Goal: Task Accomplishment & Management: Manage account settings

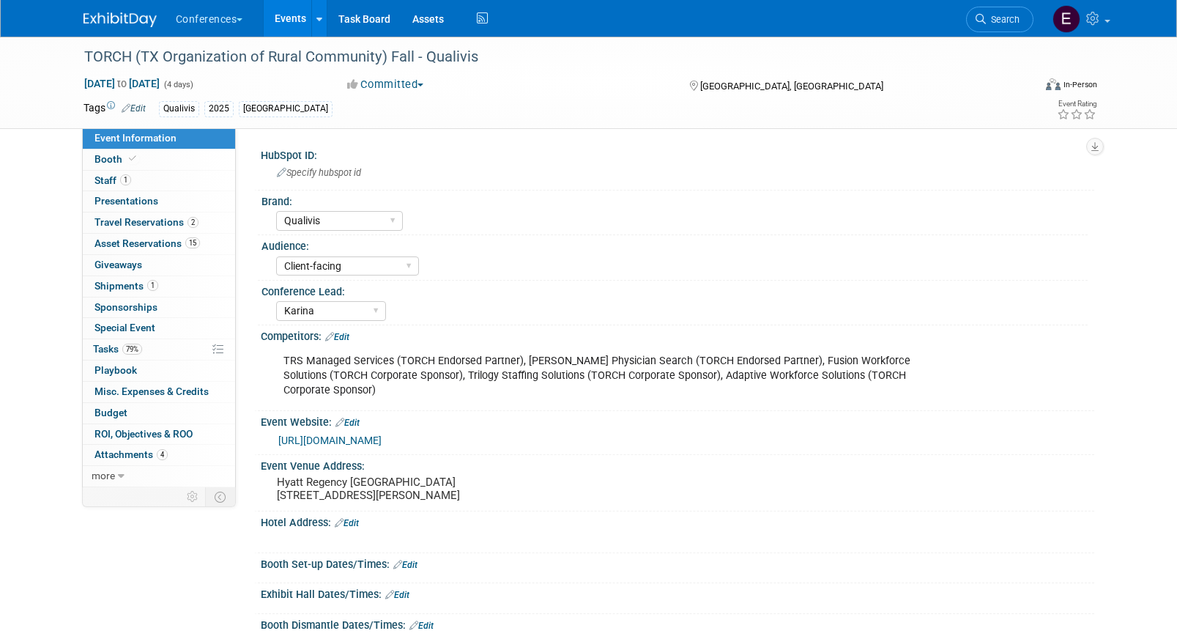
select select "Qualivis"
select select "Client-facing"
select select "Karina"
click at [124, 173] on link "1 Staff 1" at bounding box center [159, 181] width 152 height 21
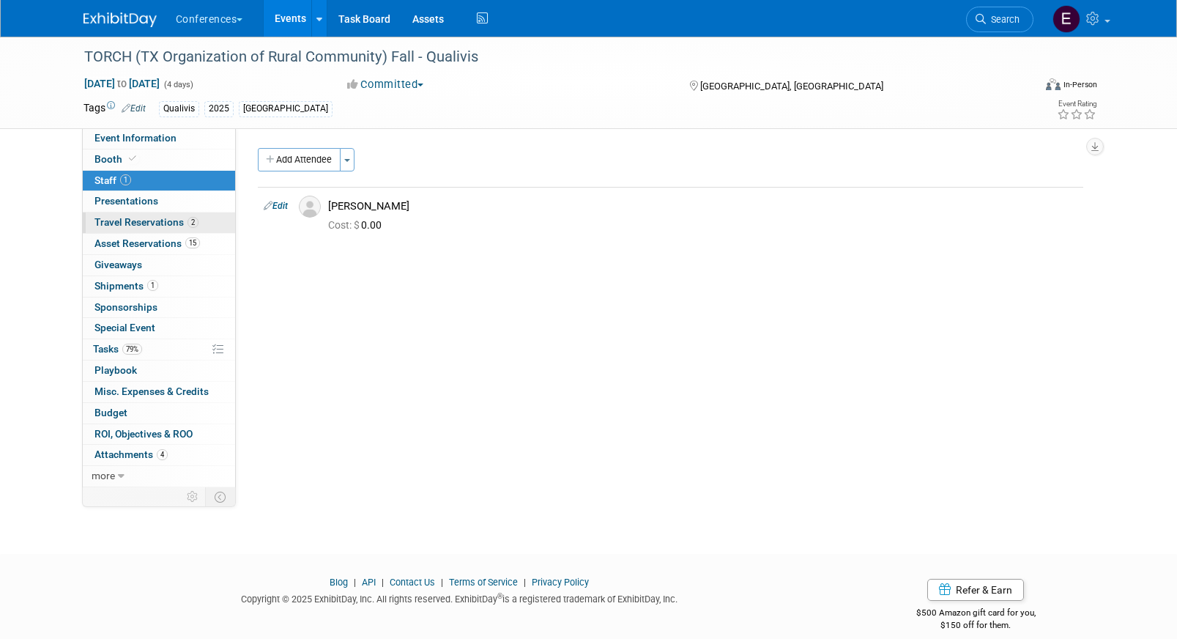
click at [157, 223] on span "Travel Reservations 2" at bounding box center [146, 222] width 104 height 12
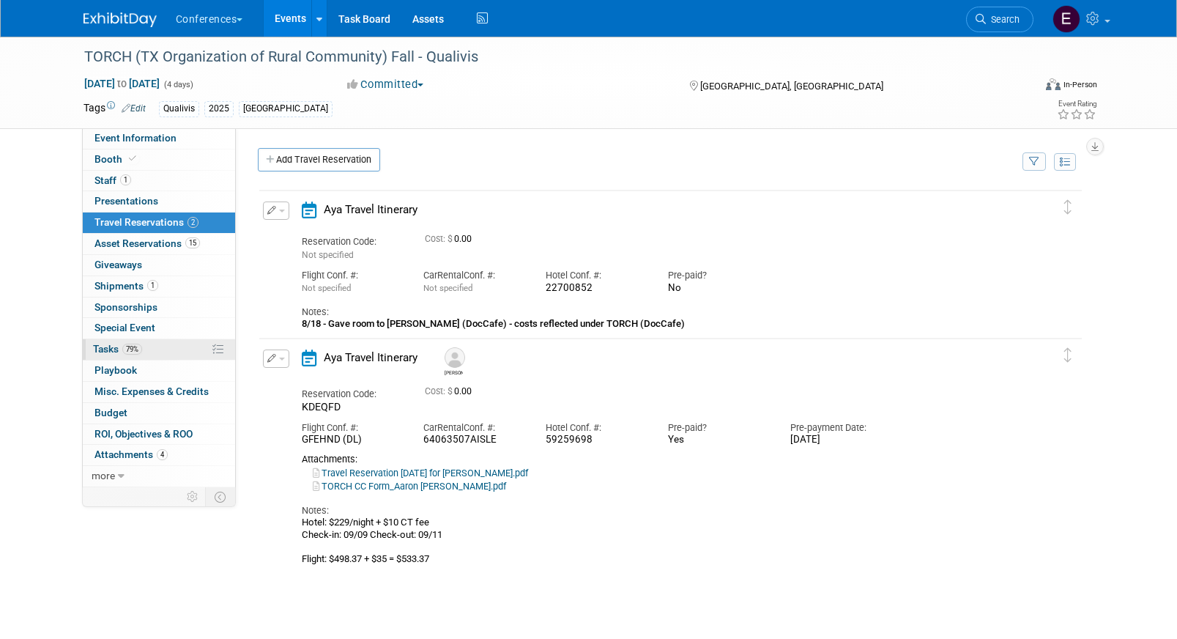
click at [160, 351] on link "79% Tasks 79%" at bounding box center [159, 349] width 152 height 21
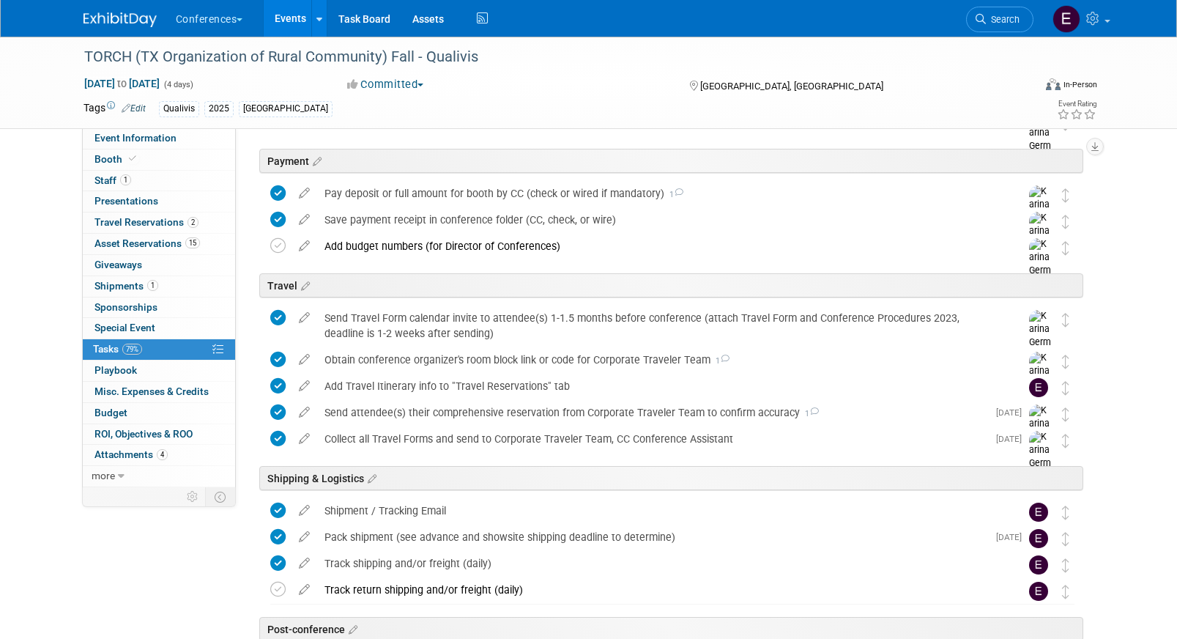
scroll to position [608, 0]
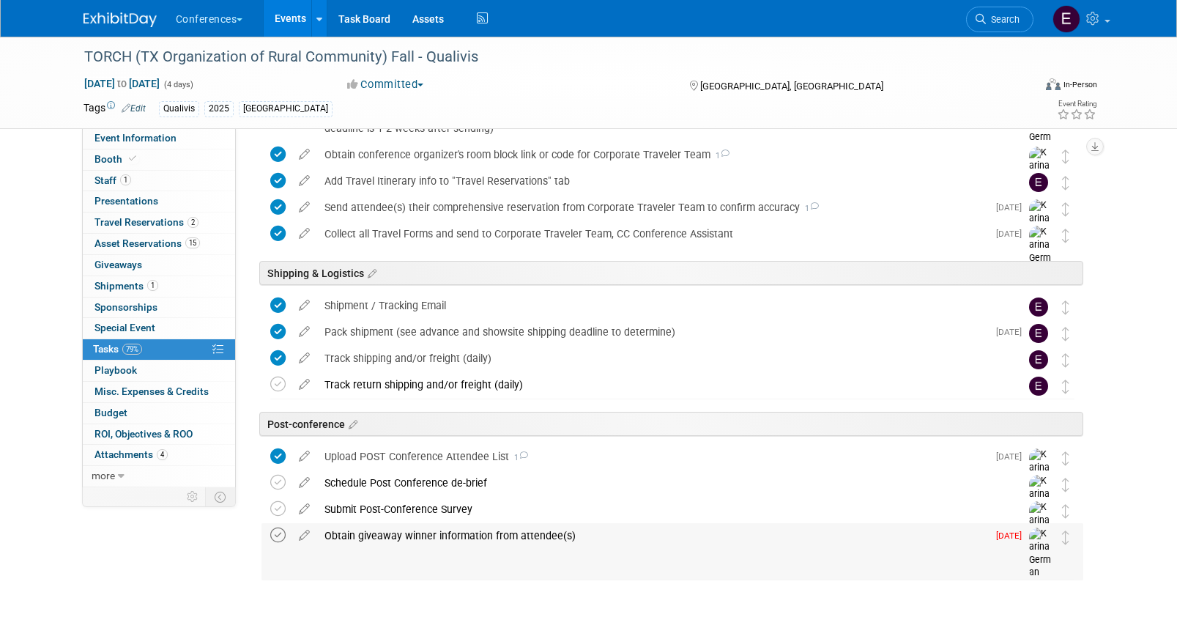
click at [272, 542] on icon at bounding box center [277, 534] width 15 height 15
click at [357, 543] on div "Obtain giveaway winner information from attendee(s)" at bounding box center [652, 535] width 670 height 25
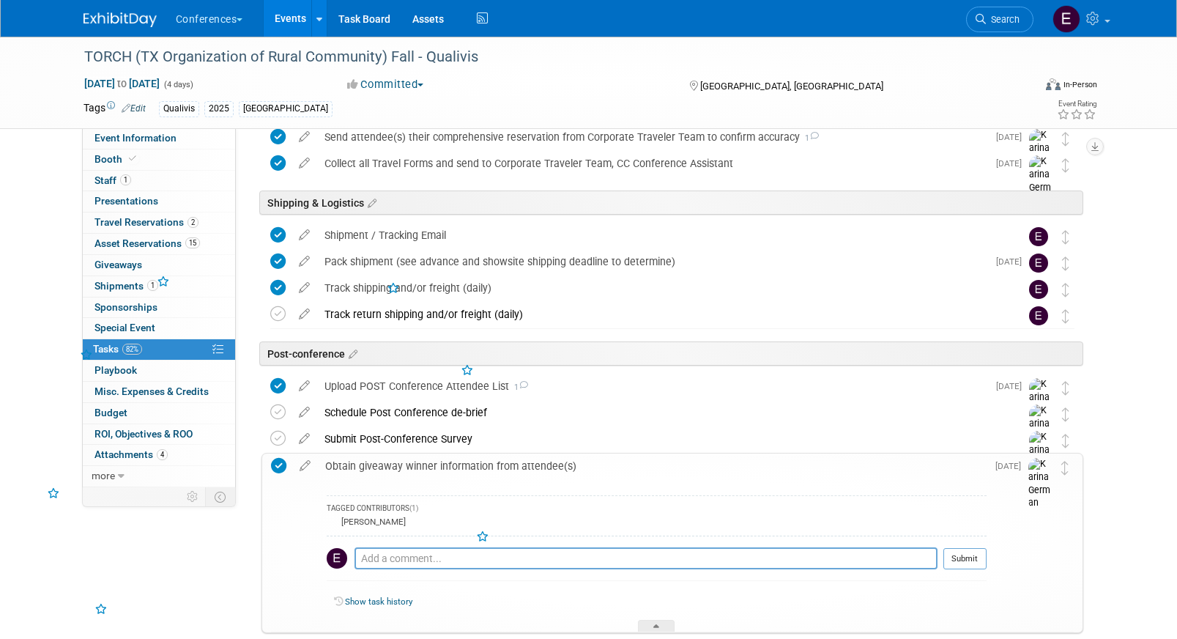
scroll to position [680, 0]
click at [459, 556] on textarea at bounding box center [645, 556] width 583 height 22
paste textarea "Ken Park – VP Rural Health, Prime Healthcare – spark4@primehealthcare.com"
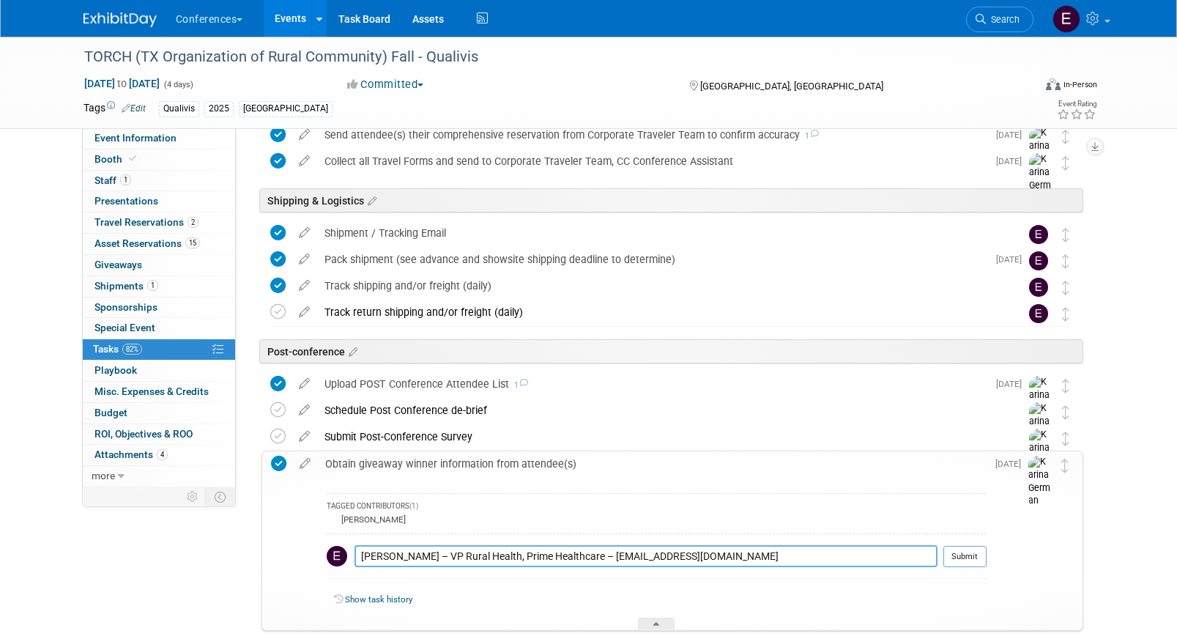
click at [360, 559] on textarea "Ken Park – VP Rural Health, Prime Healthcare – spark4@primehealthcare.com" at bounding box center [645, 556] width 583 height 22
type textarea "reached out to Ken Park – VP Rural Health, Prime Healthcare – spark4@primehealt…"
click at [977, 563] on button "Submit" at bounding box center [964, 557] width 43 height 22
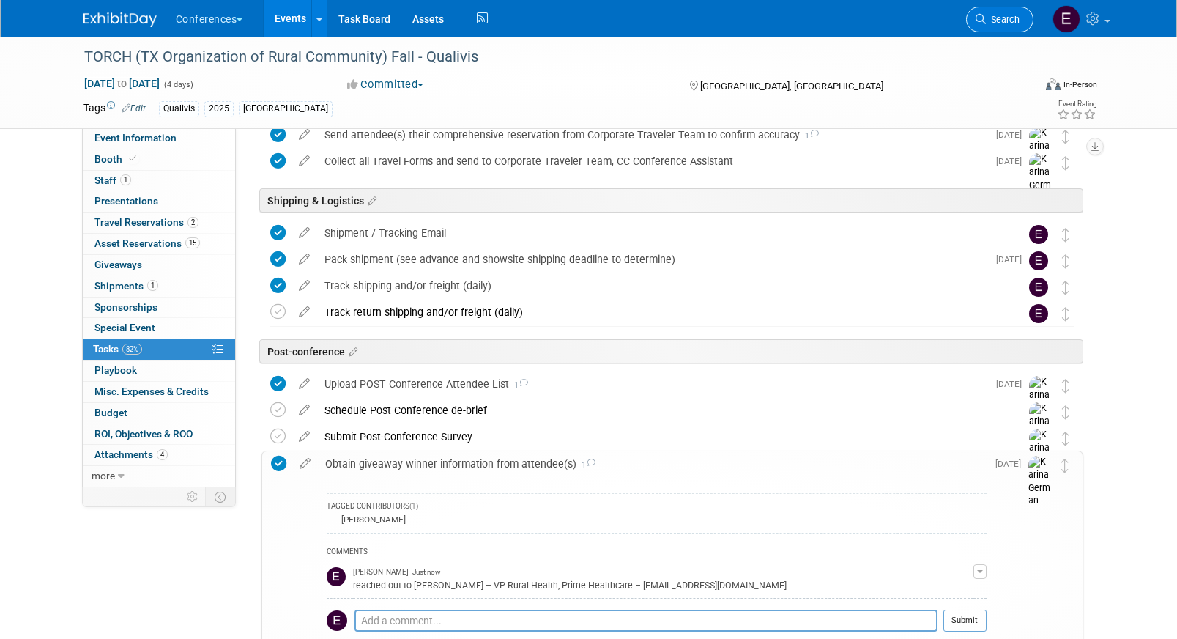
click at [997, 16] on span "Search" at bounding box center [1003, 19] width 34 height 11
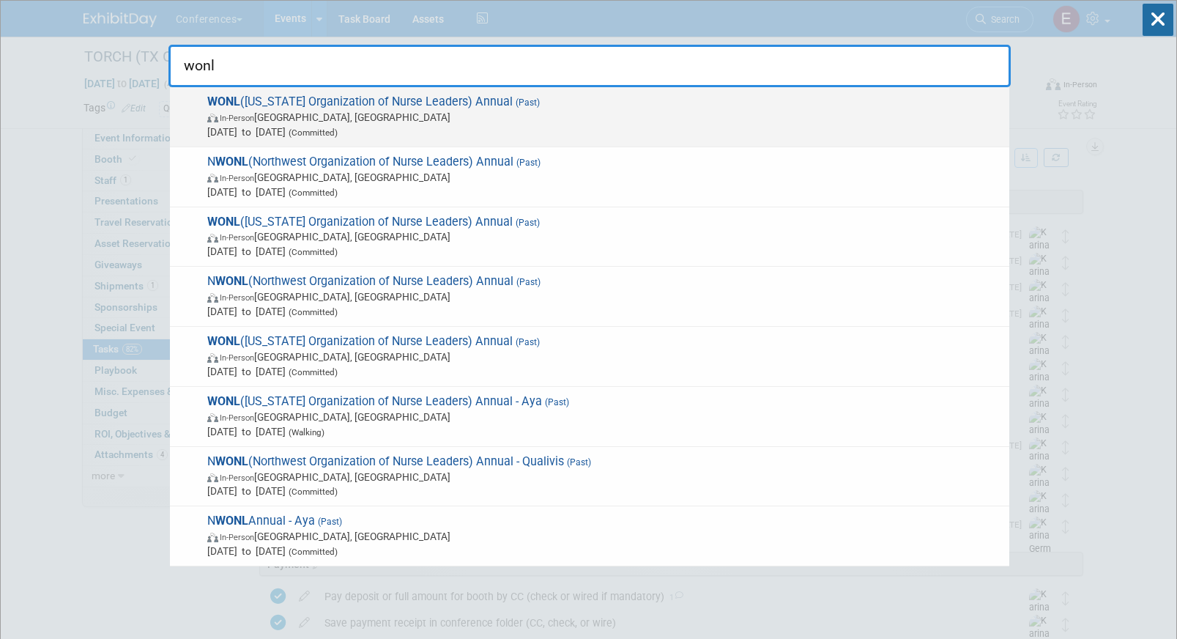
type input "wonl"
click at [324, 133] on span "Sep 17, 2025 to Sep 19, 2025 (Committed)" at bounding box center [604, 131] width 795 height 15
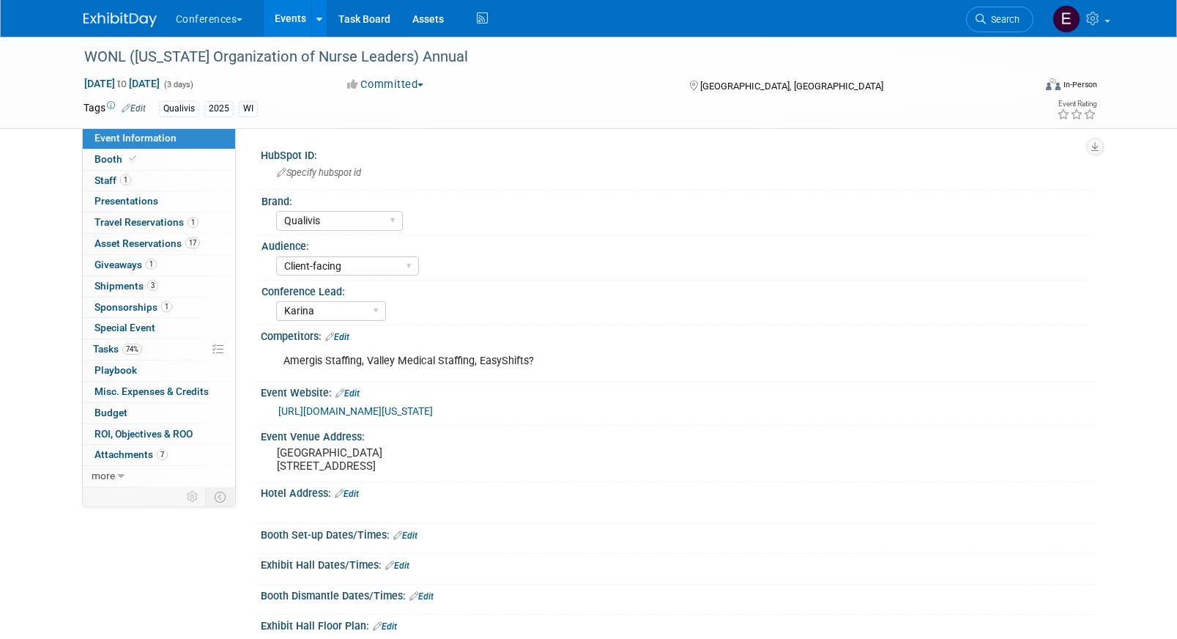
select select "Qualivis"
select select "Client-facing"
select select "Karina"
click at [123, 182] on span "1" at bounding box center [125, 179] width 11 height 11
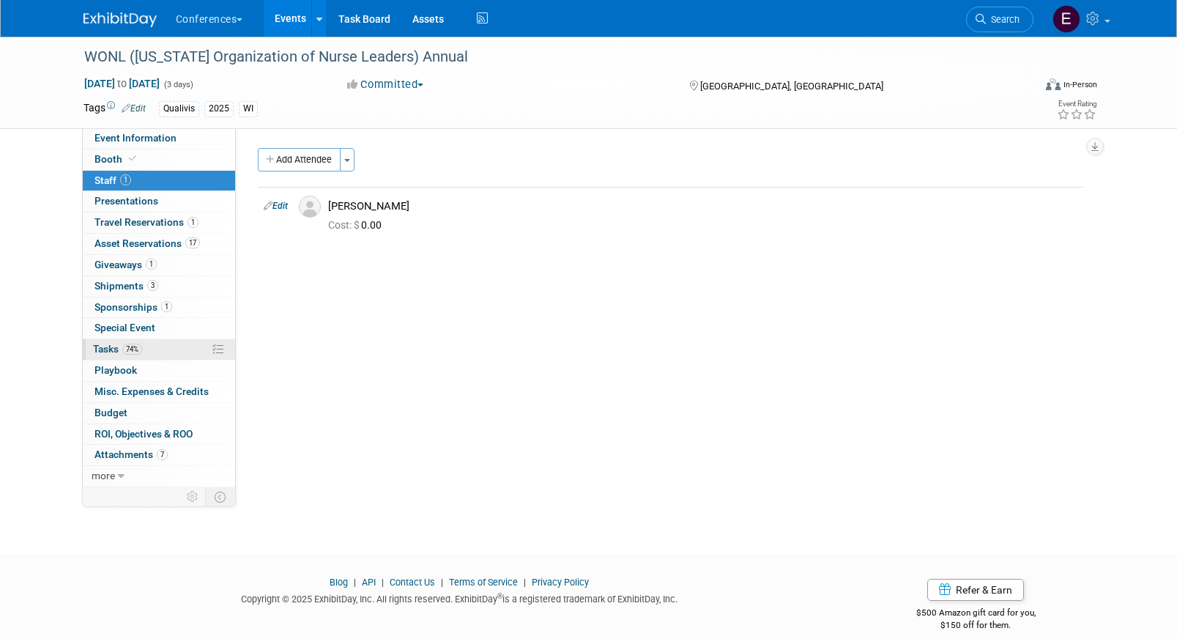
click at [166, 343] on link "74% Tasks 74%" at bounding box center [159, 349] width 152 height 21
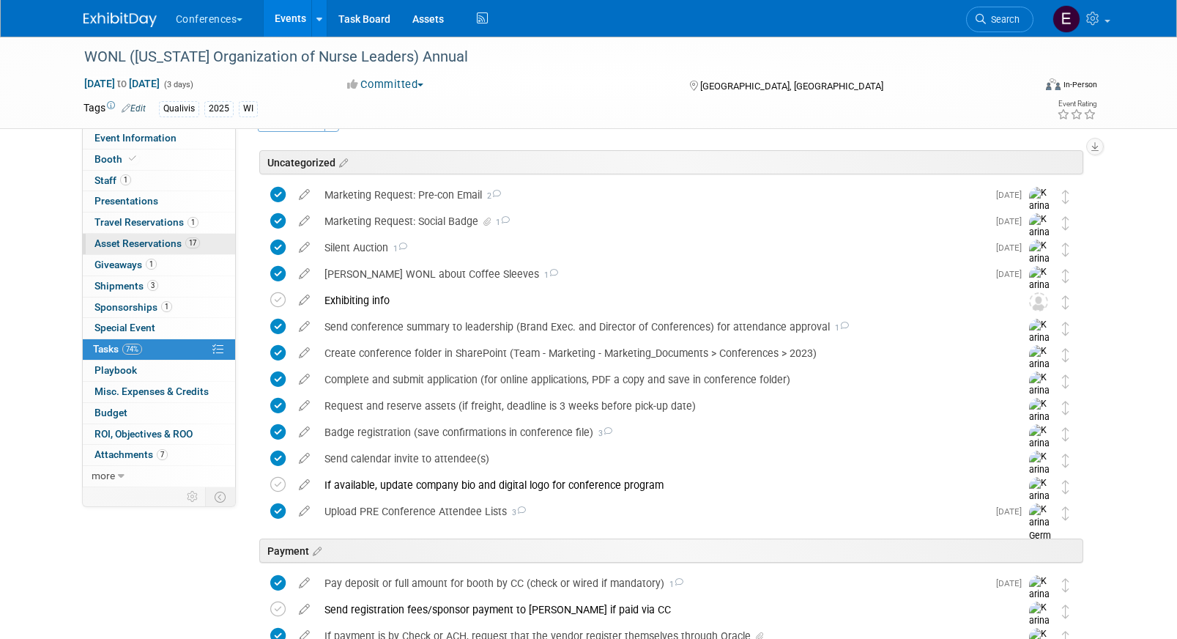
scroll to position [57, 0]
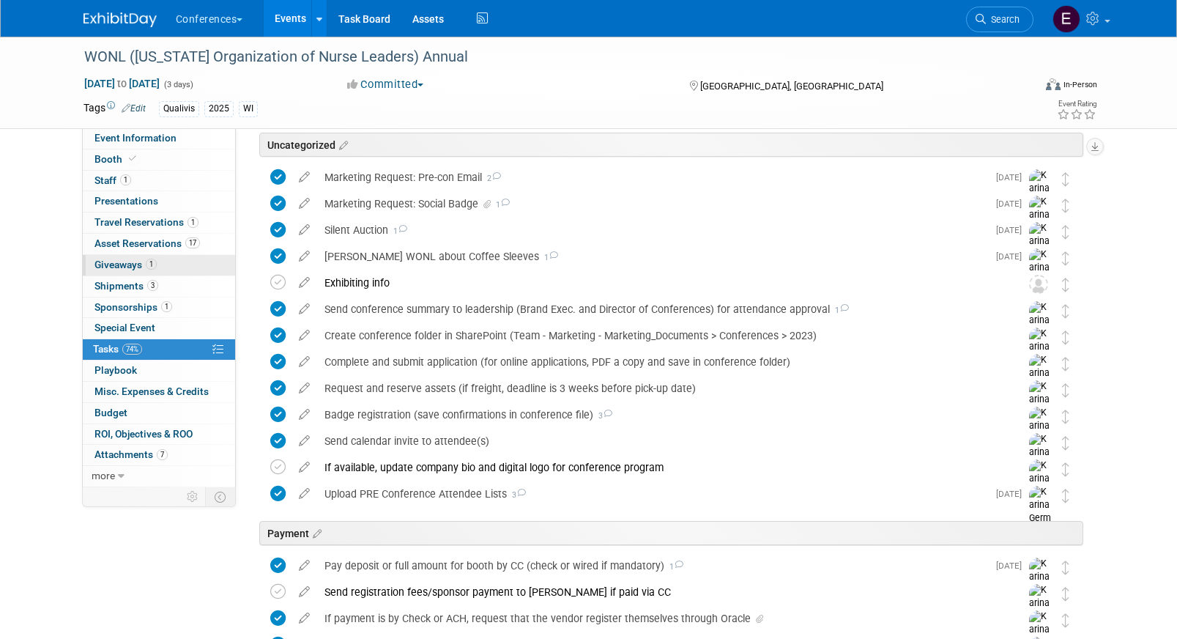
click at [175, 259] on link "1 Giveaways 1" at bounding box center [159, 265] width 152 height 21
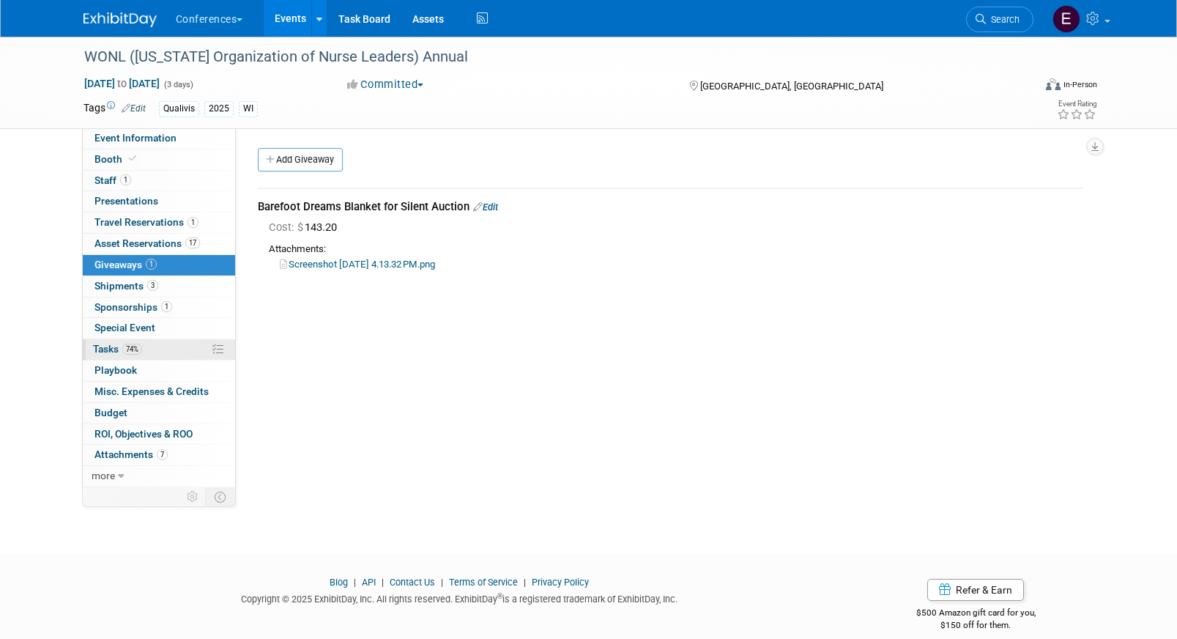
click at [178, 341] on link "74% Tasks 74%" at bounding box center [159, 349] width 152 height 21
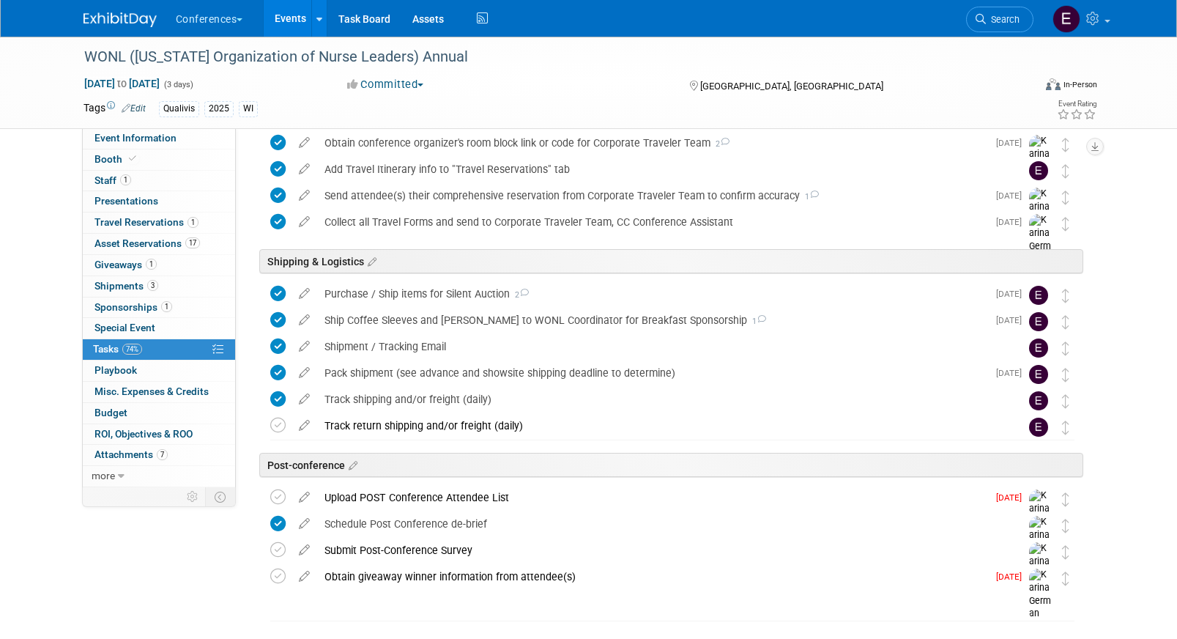
scroll to position [766, 0]
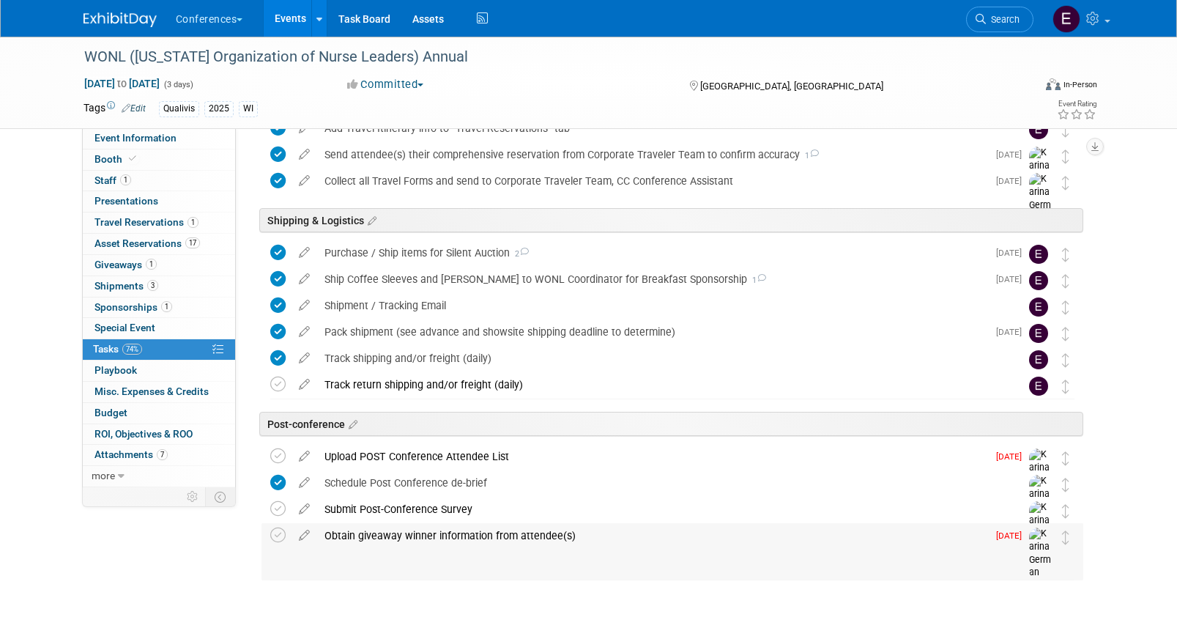
click at [381, 532] on div "Obtain giveaway winner information from attendee(s)" at bounding box center [652, 535] width 670 height 25
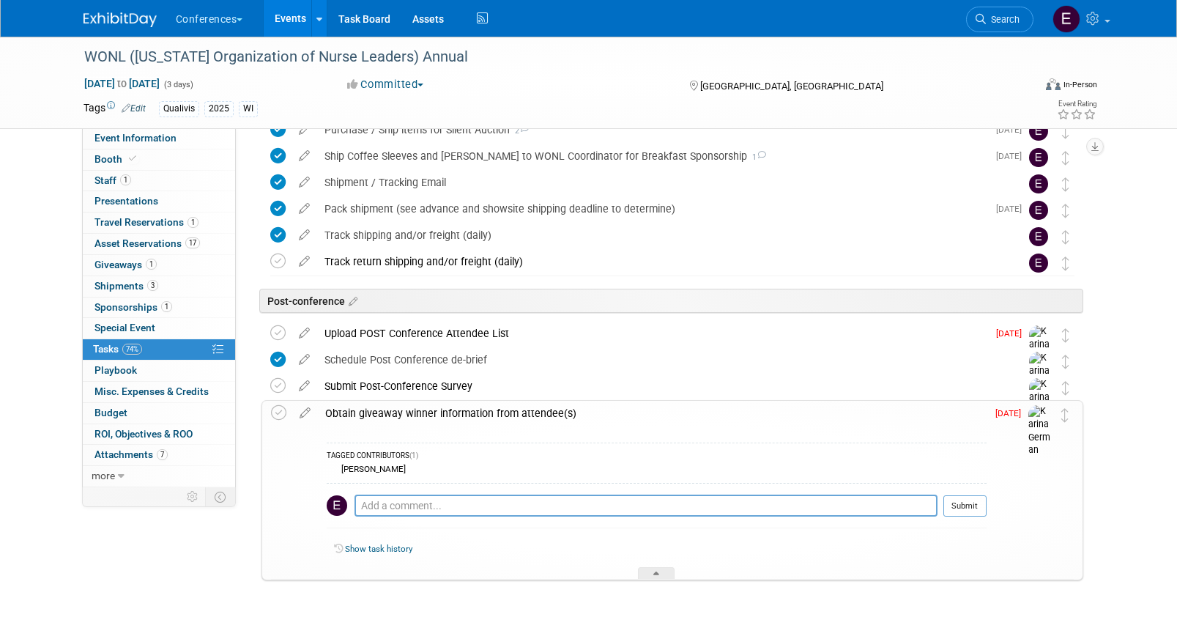
scroll to position [921, 0]
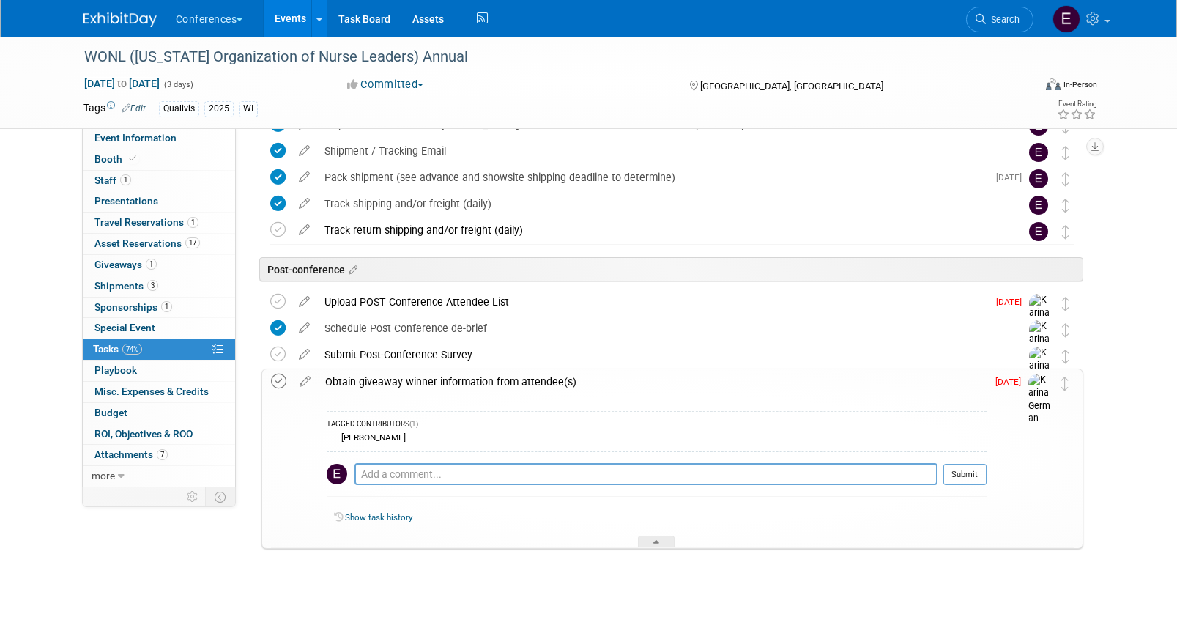
click at [274, 382] on icon at bounding box center [278, 380] width 15 height 15
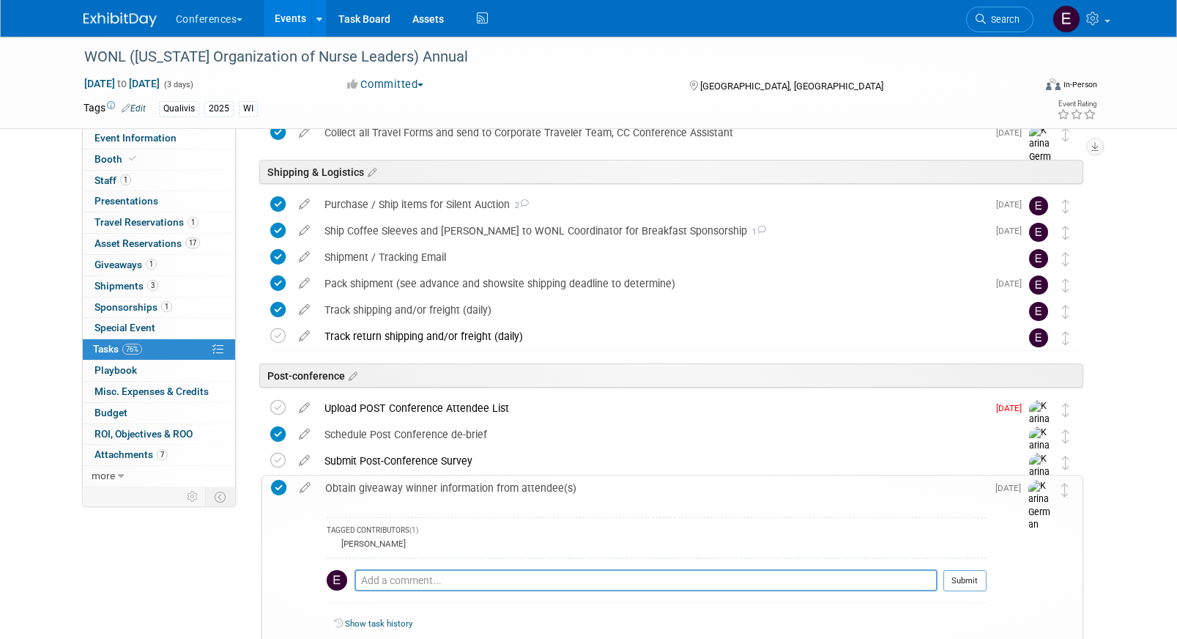
scroll to position [816, 0]
click at [487, 206] on div "Purchase / Ship items for Silent Auction 2" at bounding box center [652, 202] width 670 height 25
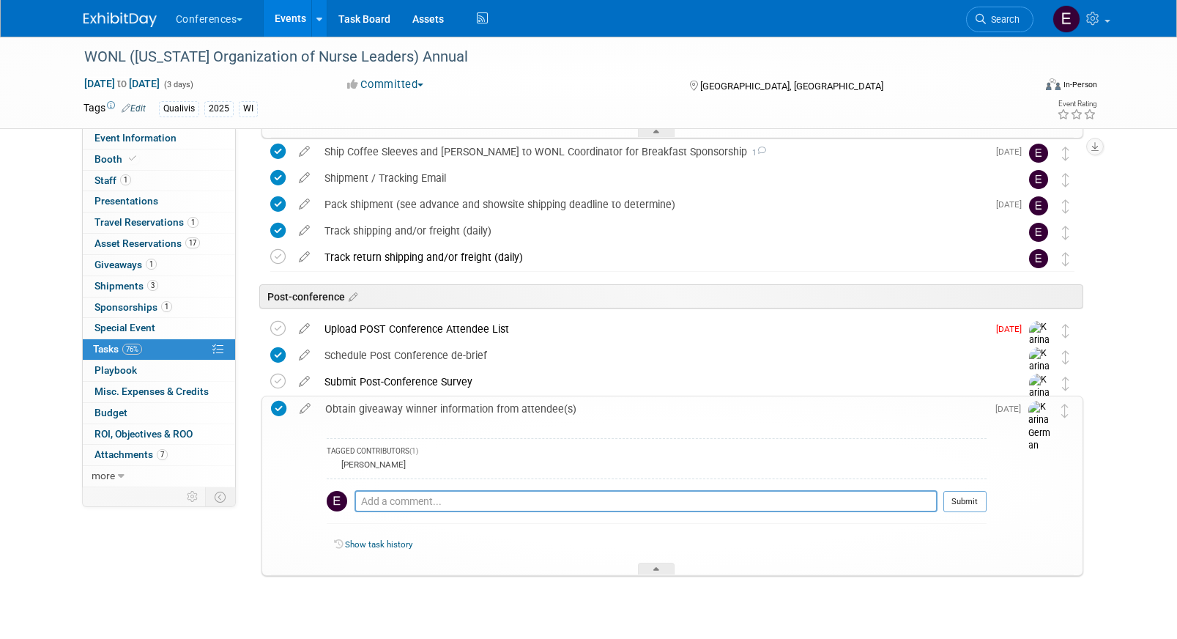
scroll to position [1350, 0]
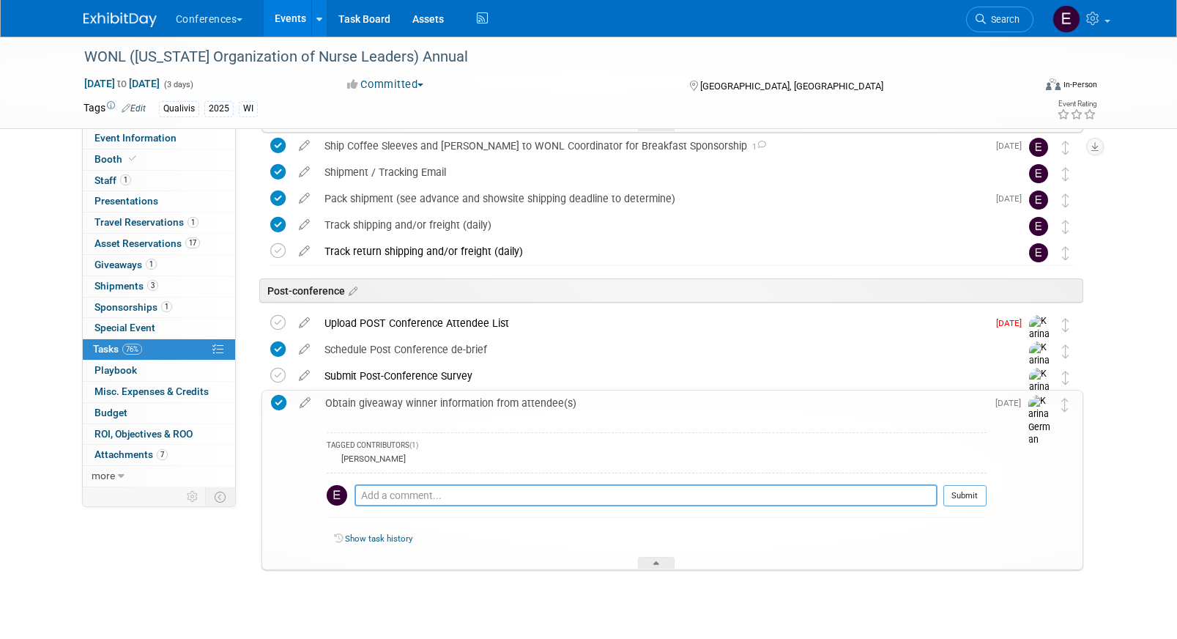
click at [395, 496] on textarea at bounding box center [645, 495] width 583 height 22
paste textarea "(Sally) Leighann Heling – Clinical Nurse Educator, Emplify Health - leighann.he…"
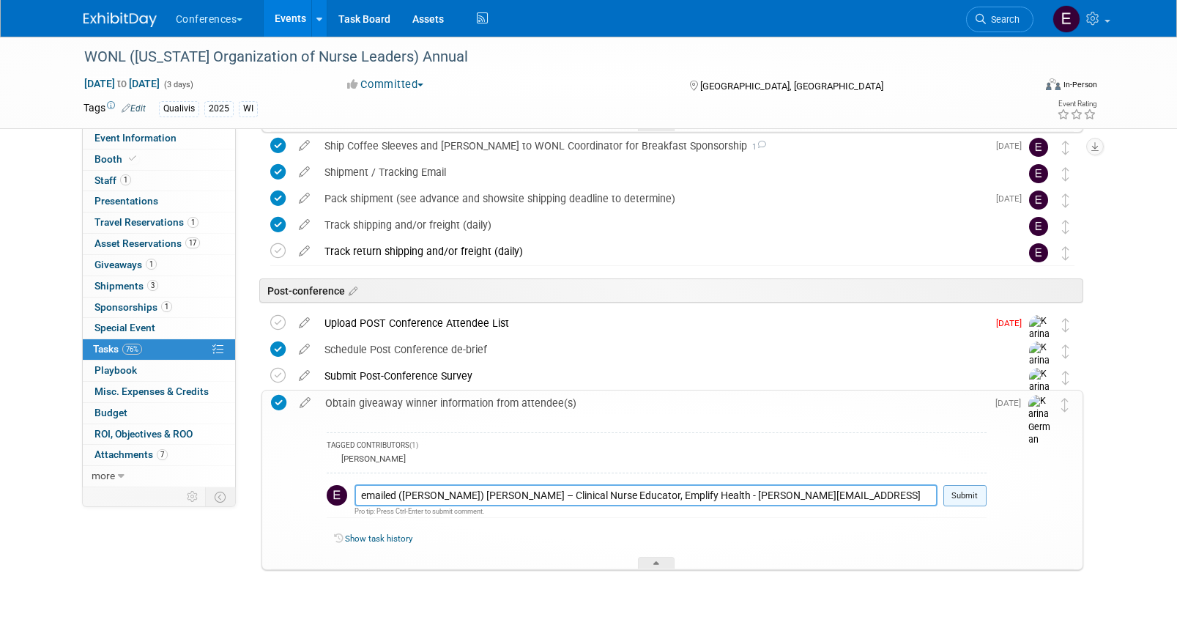
type textarea "emailed (Sally) Leighann Heling – Clinical Nurse Educator, Emplify Health - lei…"
click at [975, 496] on button "Submit" at bounding box center [964, 496] width 43 height 22
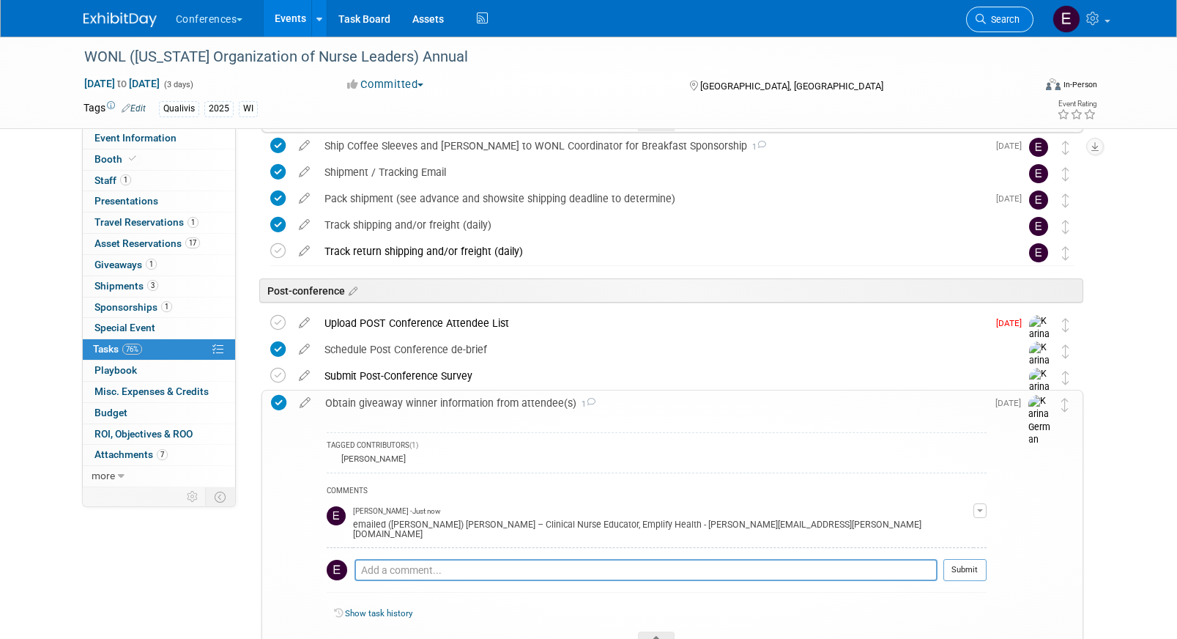
click at [992, 30] on link "Search" at bounding box center [999, 20] width 67 height 26
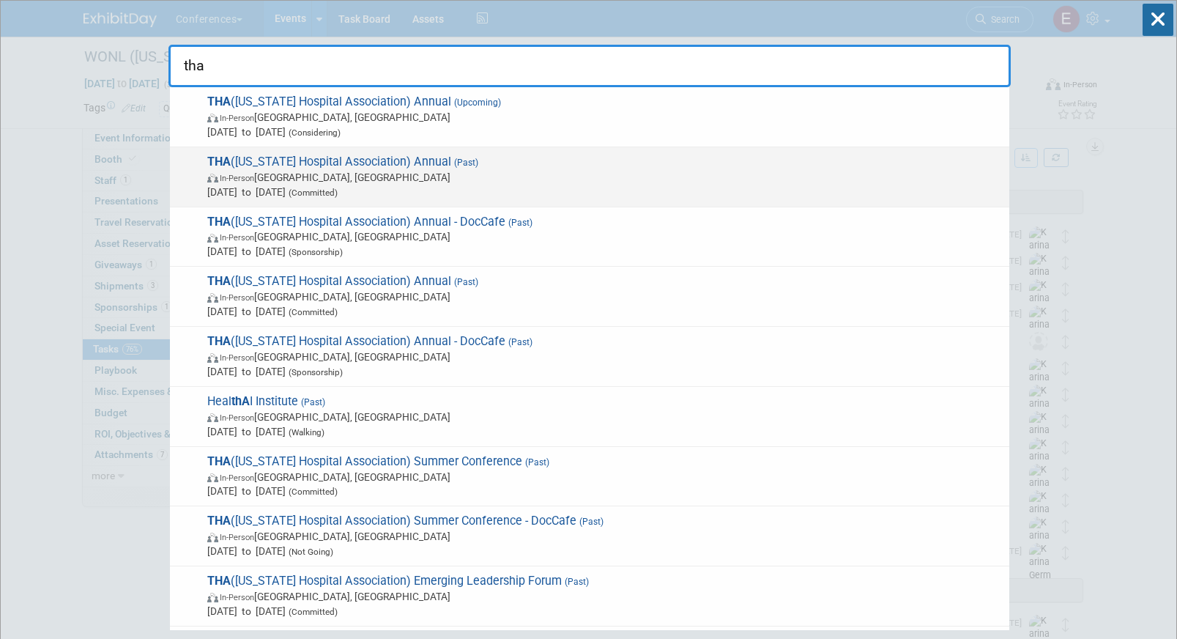
type input "tha"
click at [380, 176] on span "In-Person [GEOGRAPHIC_DATA], [GEOGRAPHIC_DATA]" at bounding box center [604, 177] width 795 height 15
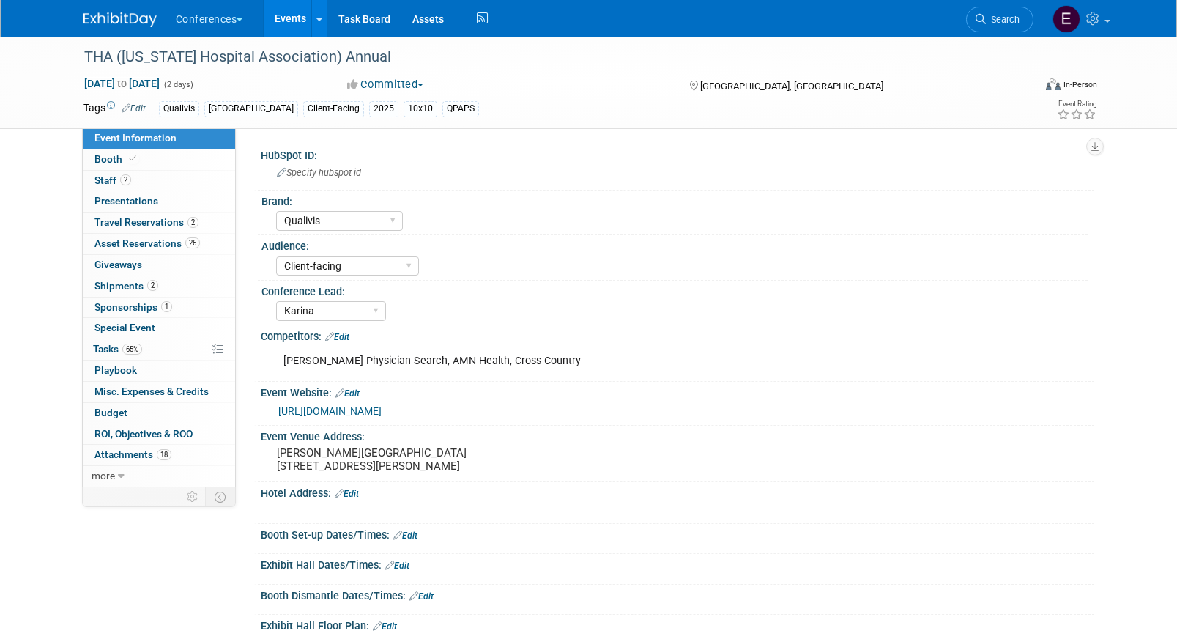
select select "Qualivis"
select select "Client-facing"
select select "Karina"
click at [114, 287] on span "Shipments 2" at bounding box center [126, 286] width 64 height 12
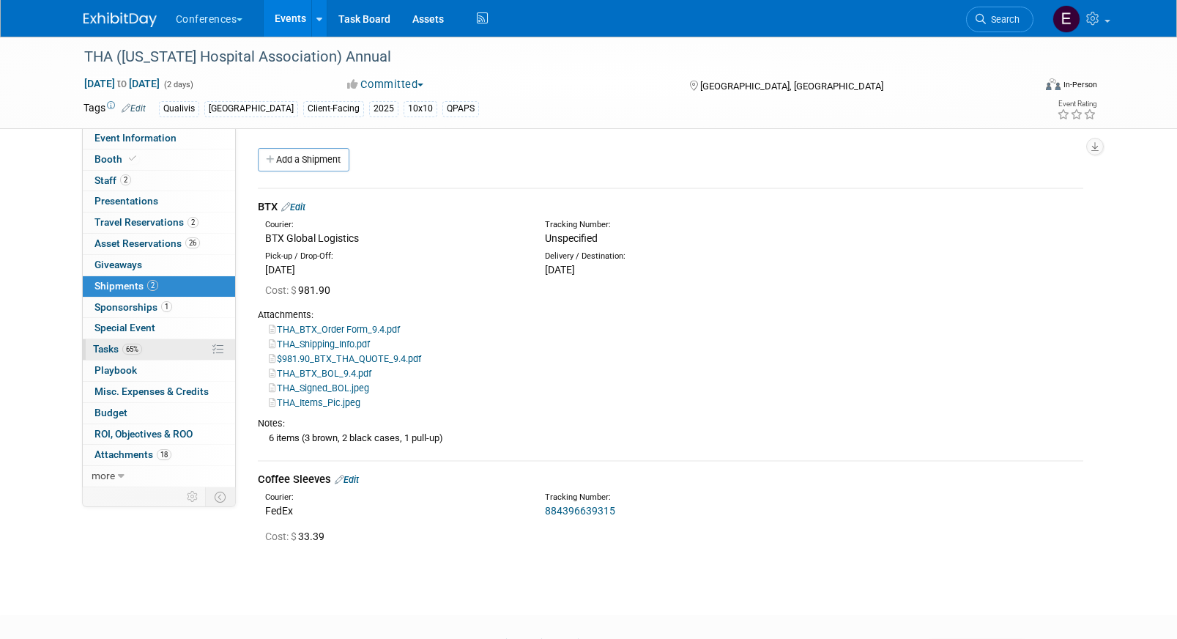
click at [158, 354] on link "65% Tasks 65%" at bounding box center [159, 349] width 152 height 21
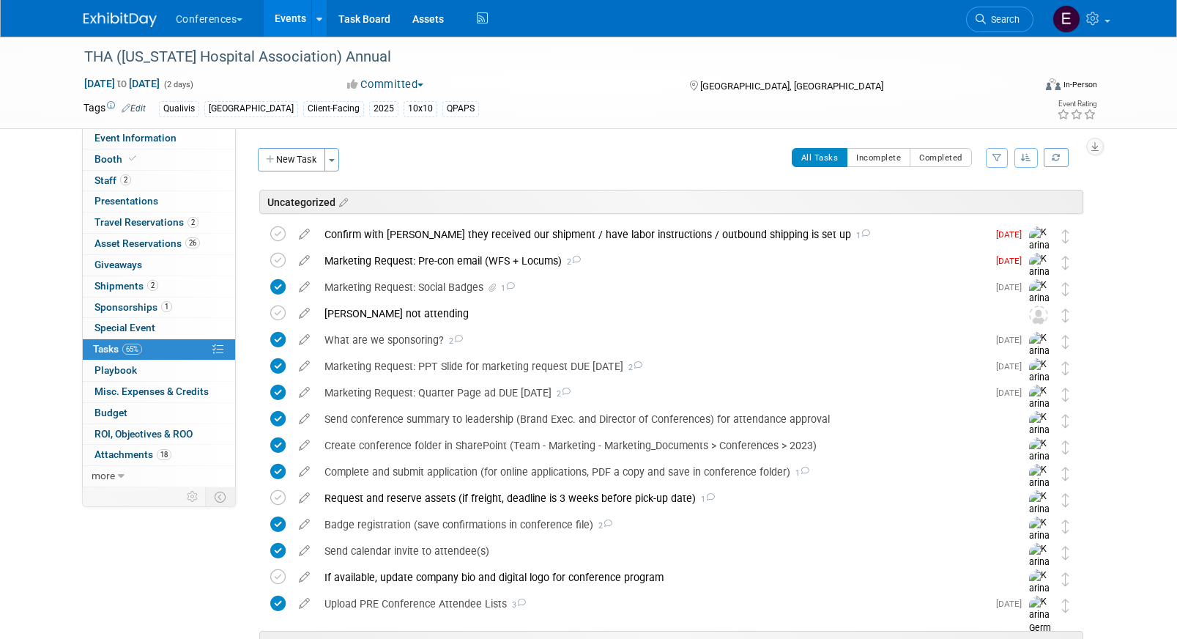
scroll to position [766, 0]
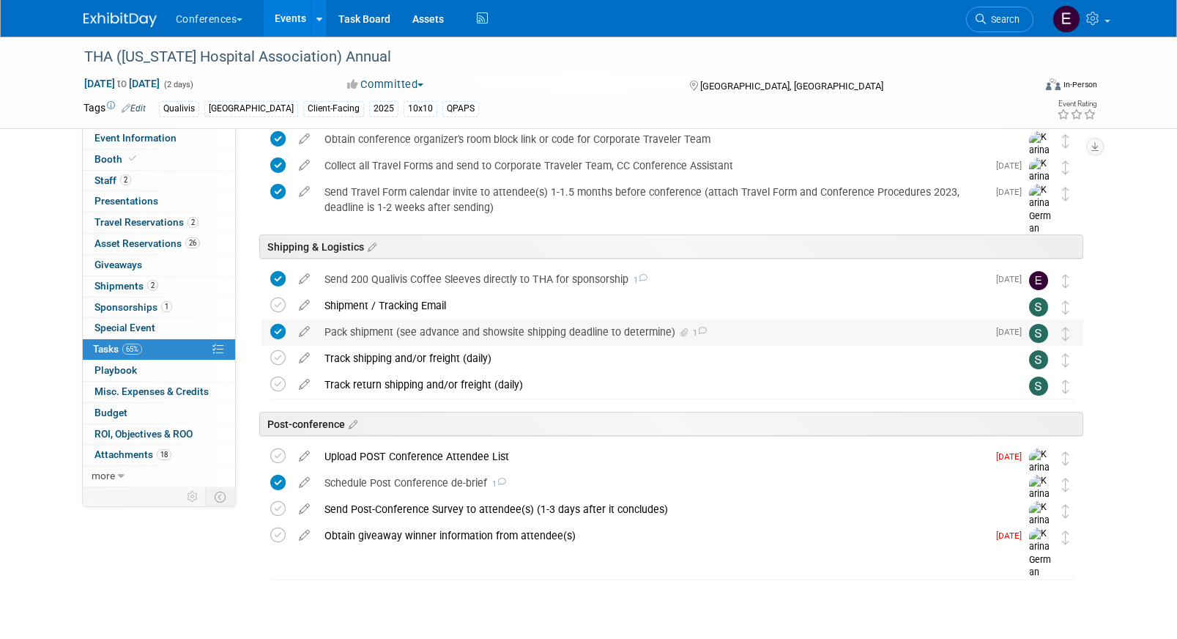
click at [409, 336] on div "Pack shipment (see advance and showsite shipping deadline to determine) 1" at bounding box center [652, 331] width 670 height 25
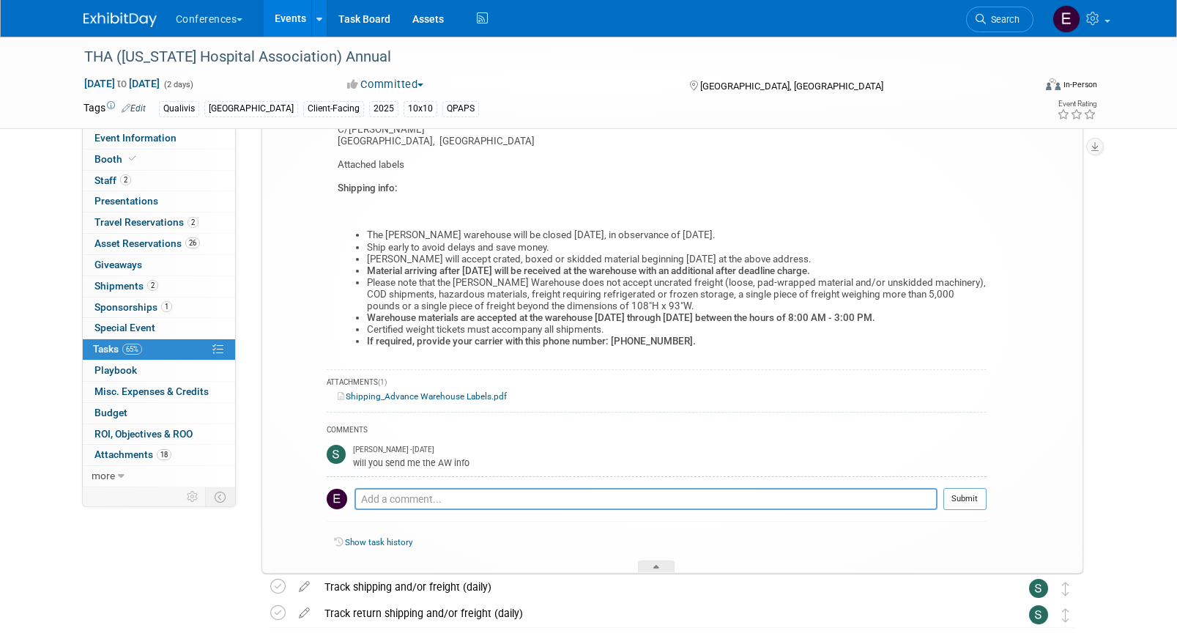
scroll to position [1276, 0]
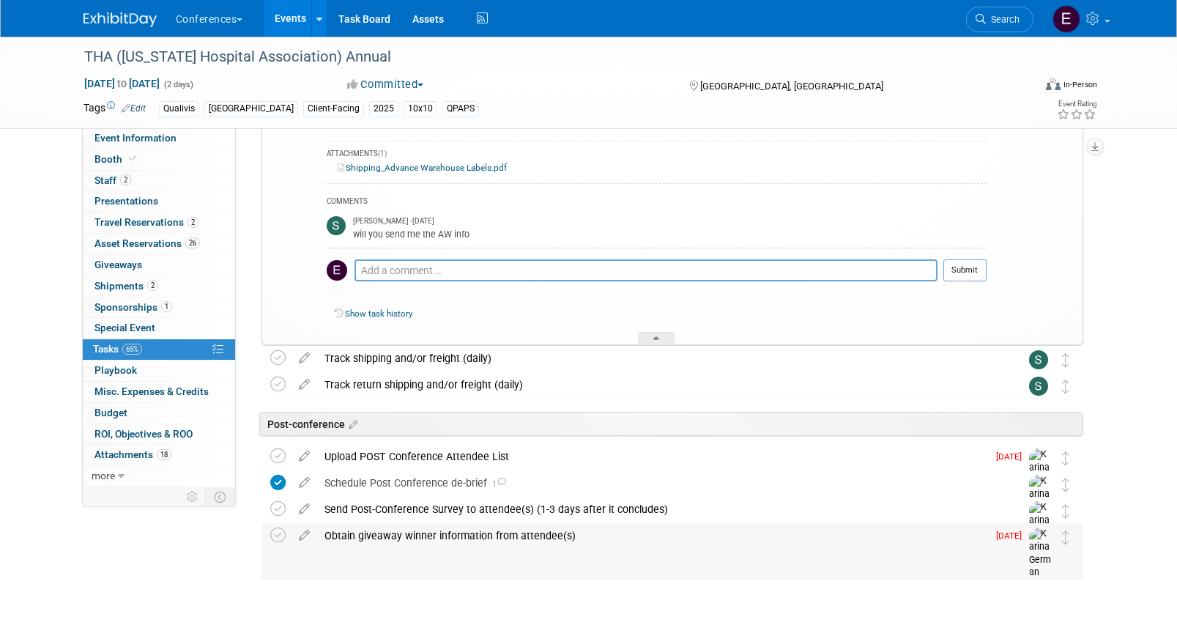
click at [409, 535] on div "Obtain giveaway winner information from attendee(s)" at bounding box center [652, 535] width 670 height 25
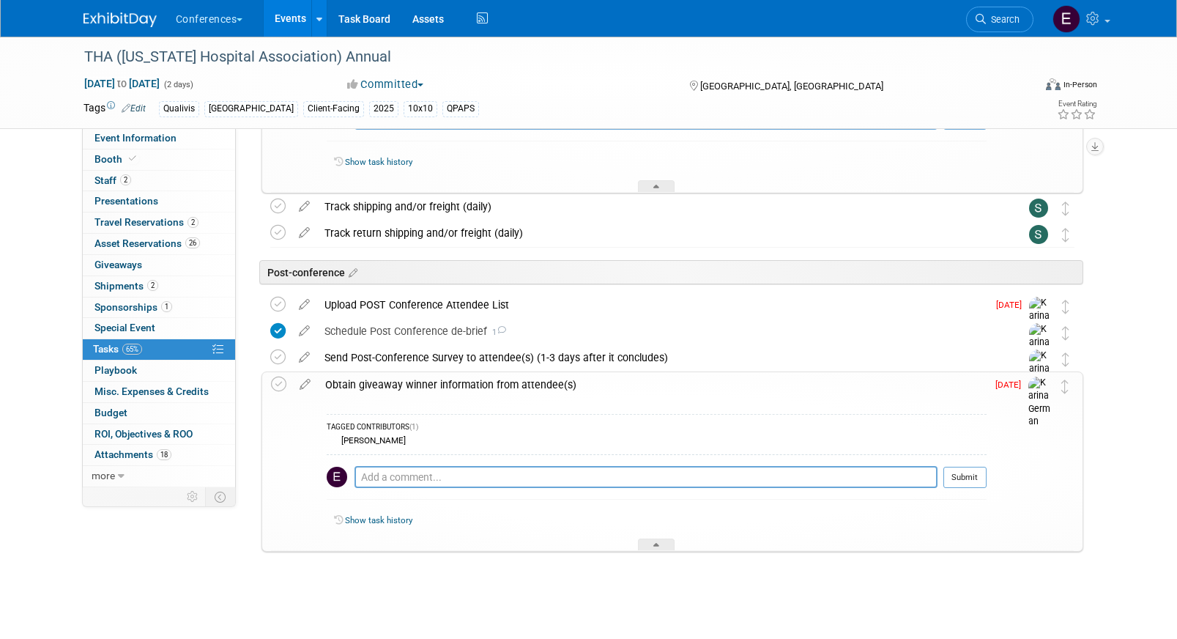
scroll to position [1430, 0]
click at [388, 475] on textarea at bounding box center [645, 475] width 583 height 22
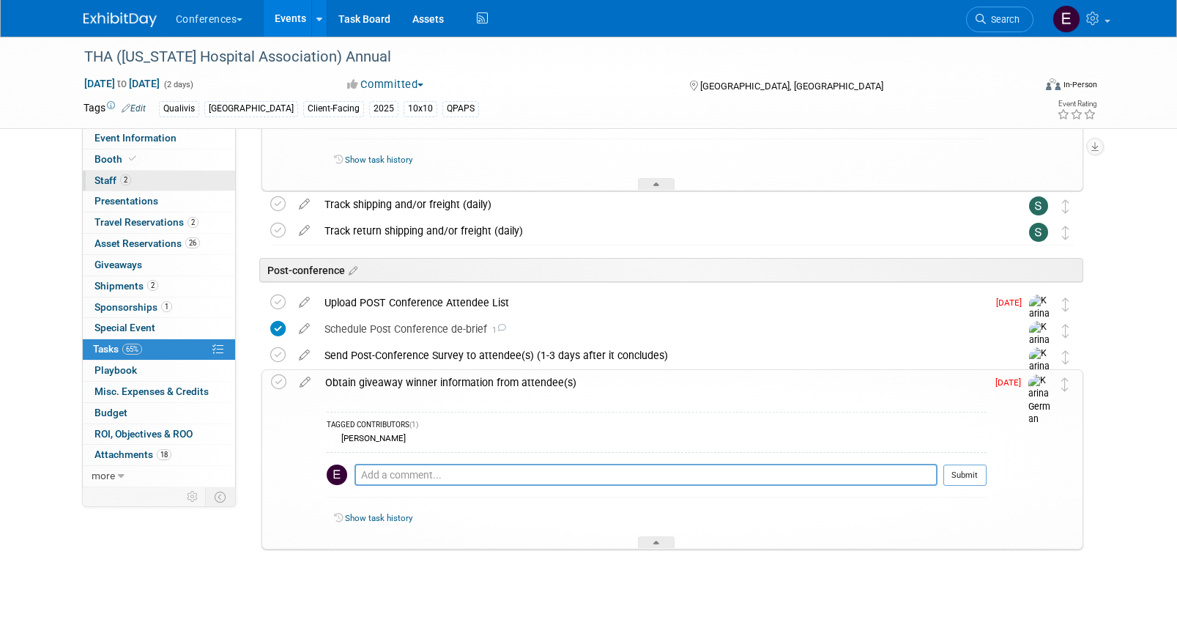
click at [130, 176] on link "2 Staff 2" at bounding box center [159, 181] width 152 height 21
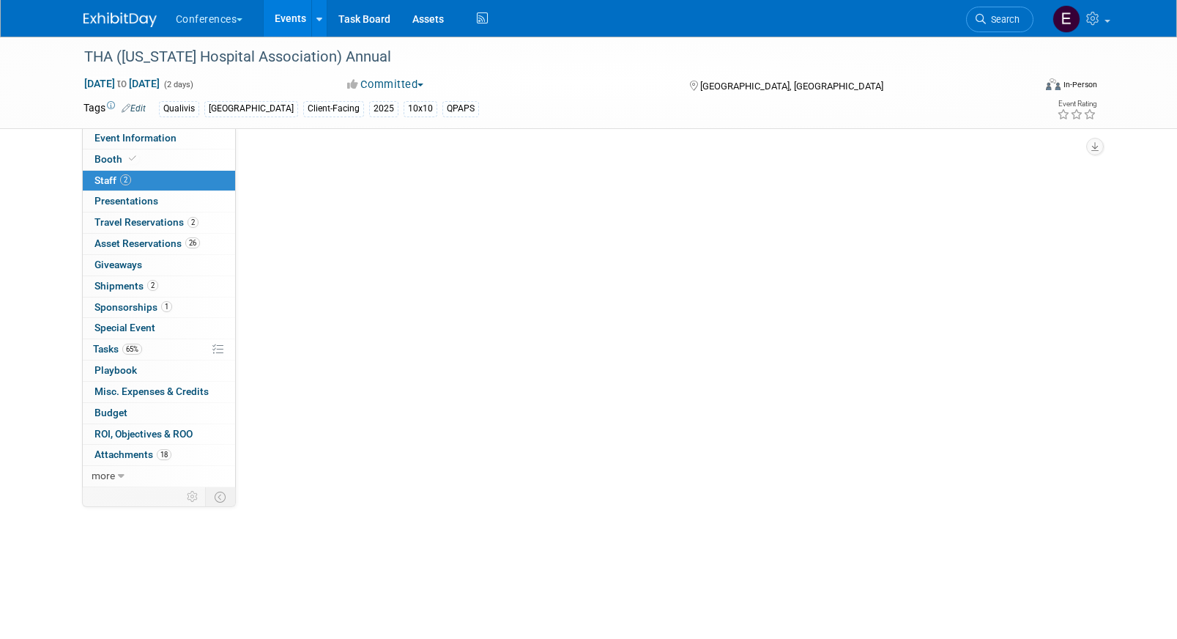
scroll to position [0, 0]
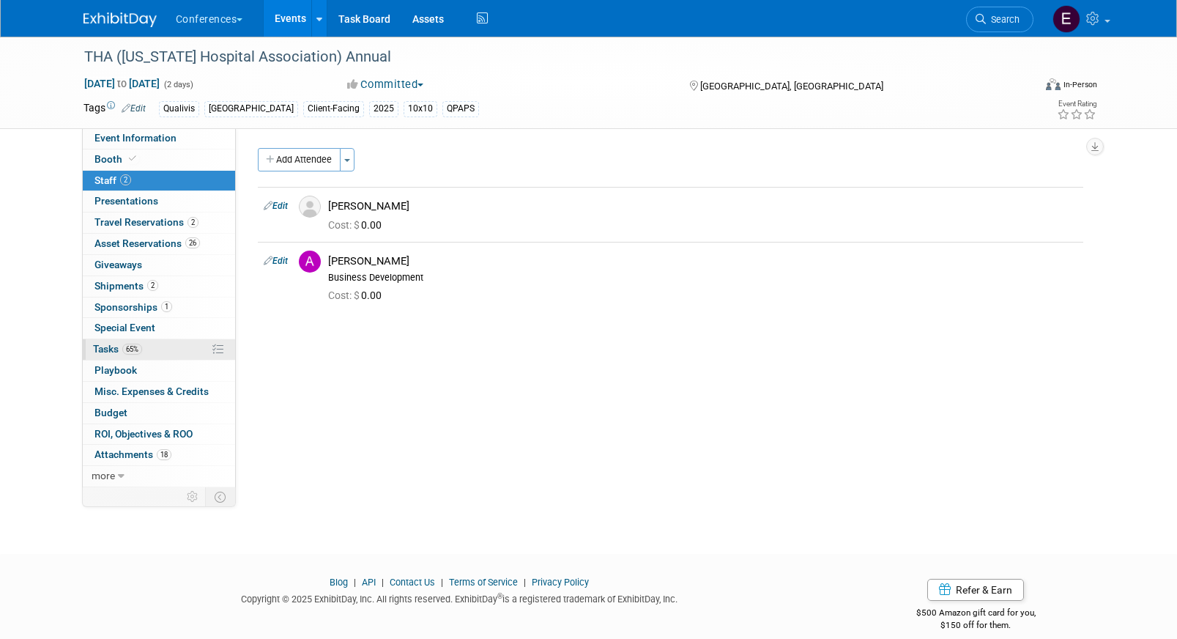
click at [153, 346] on link "65% Tasks 65%" at bounding box center [159, 349] width 152 height 21
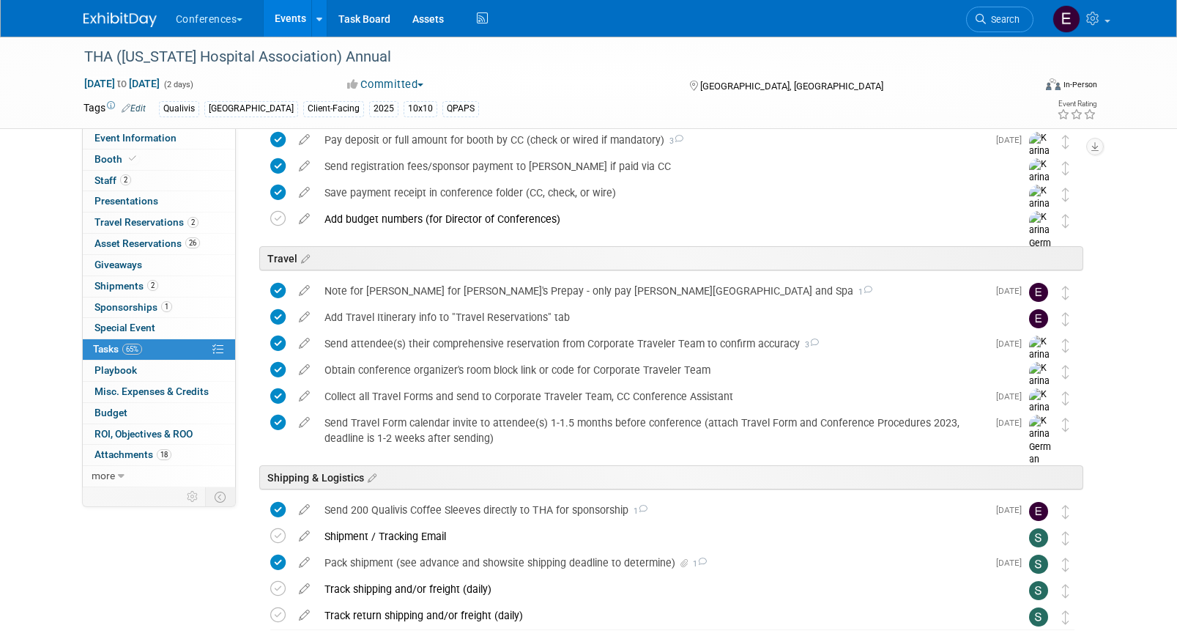
scroll to position [766, 0]
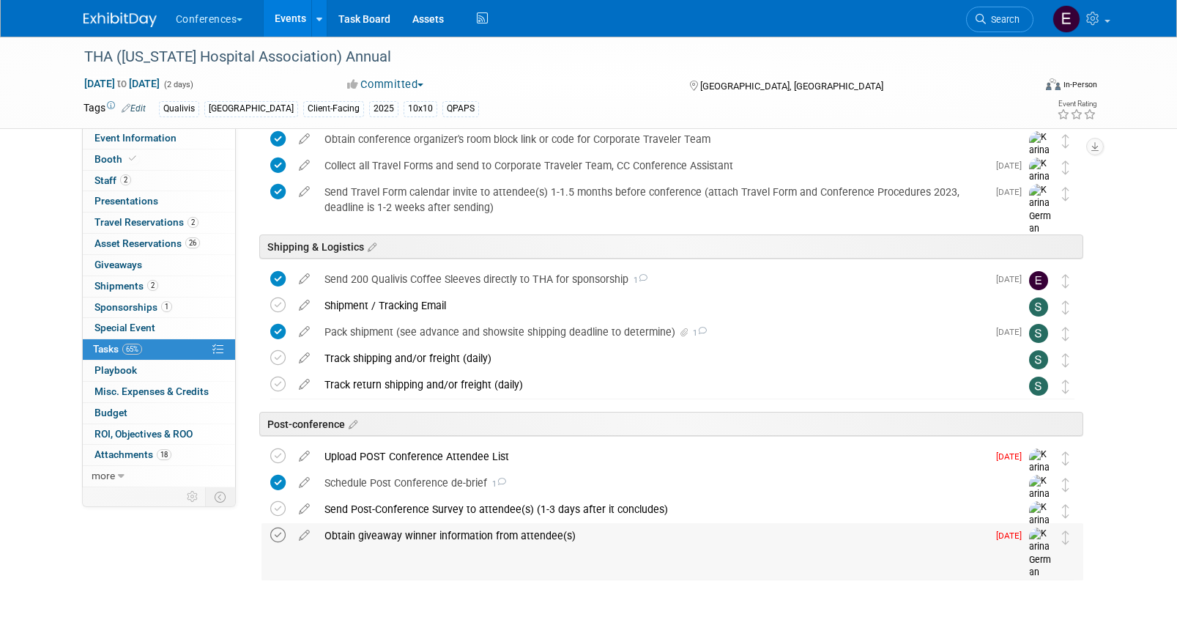
click at [278, 535] on icon at bounding box center [277, 534] width 15 height 15
click at [357, 535] on div "Obtain giveaway winner information from attendee(s)" at bounding box center [652, 535] width 670 height 25
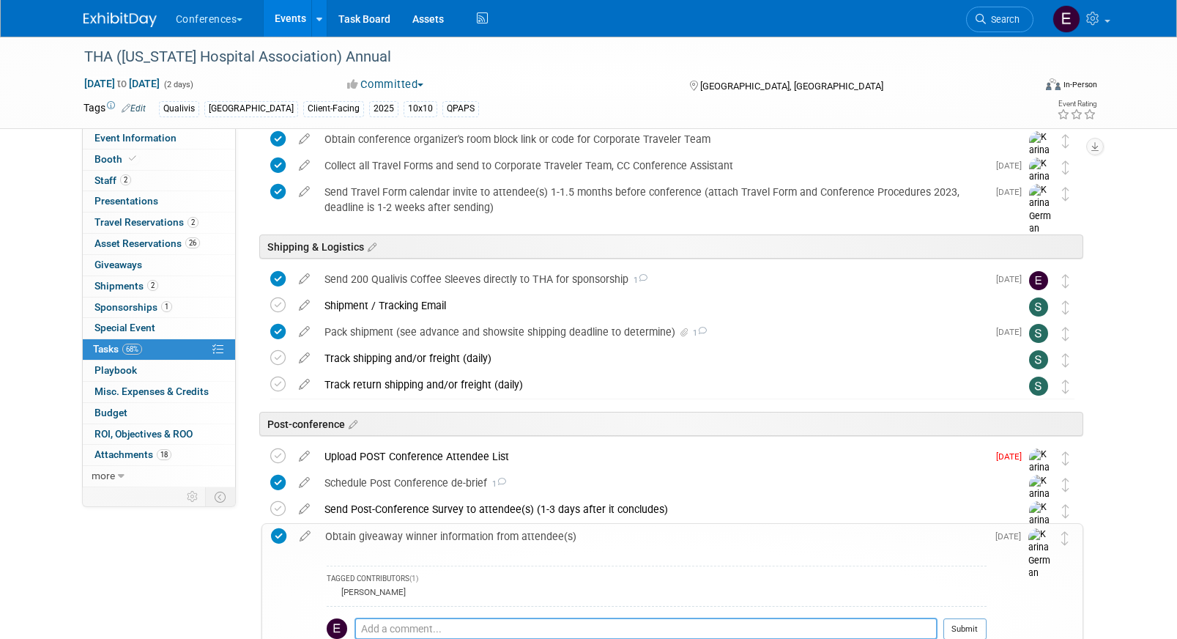
click at [390, 630] on textarea at bounding box center [645, 628] width 583 height 22
paste textarea "Andrew Eller – Director of Nursing, Baylor Scott & White Medical Center – Andre…"
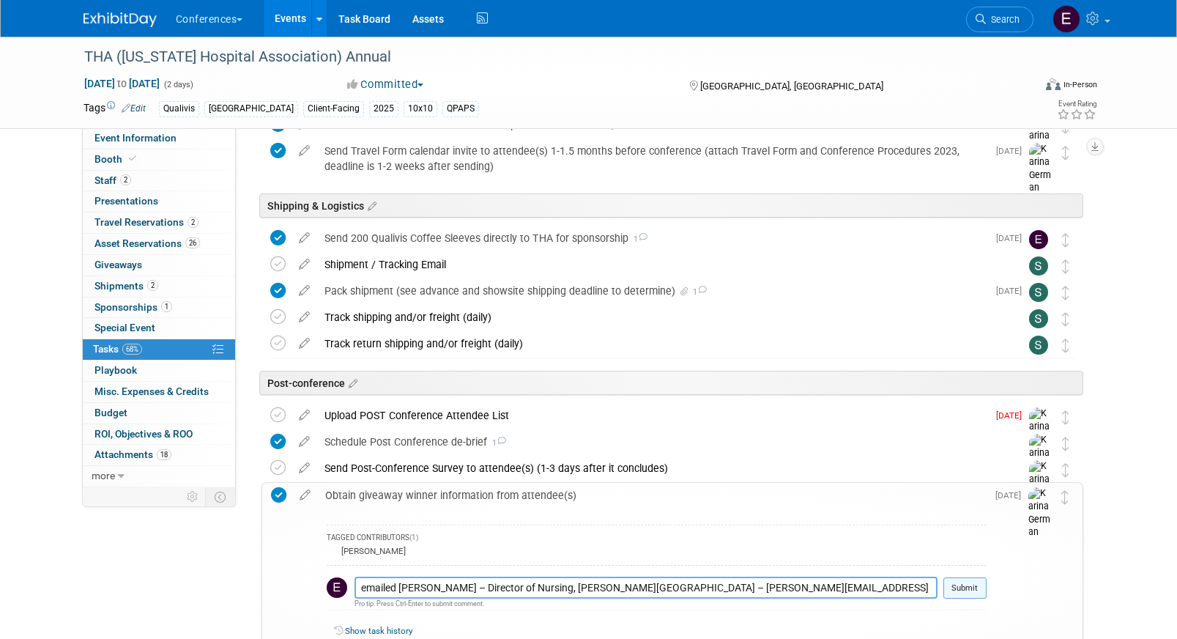
scroll to position [808, 0]
type textarea "emailed Andrew Eller – Director of Nursing, Baylor Scott & White Medical Center…"
click at [960, 589] on button "Submit" at bounding box center [964, 587] width 43 height 22
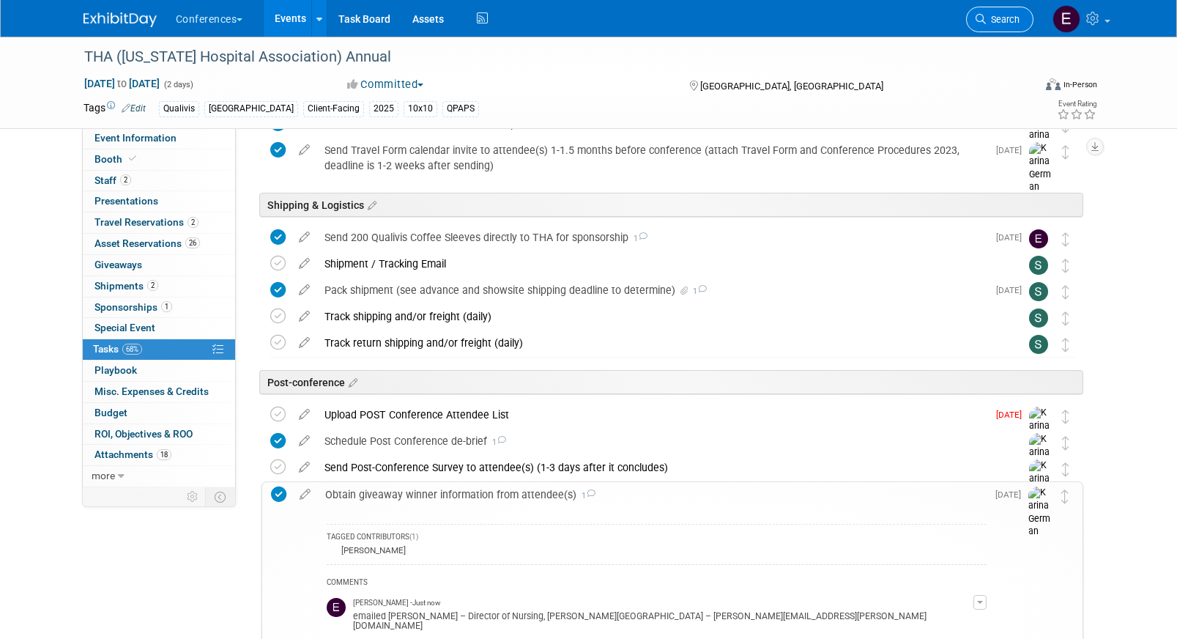
click at [991, 29] on link "Search" at bounding box center [999, 20] width 67 height 26
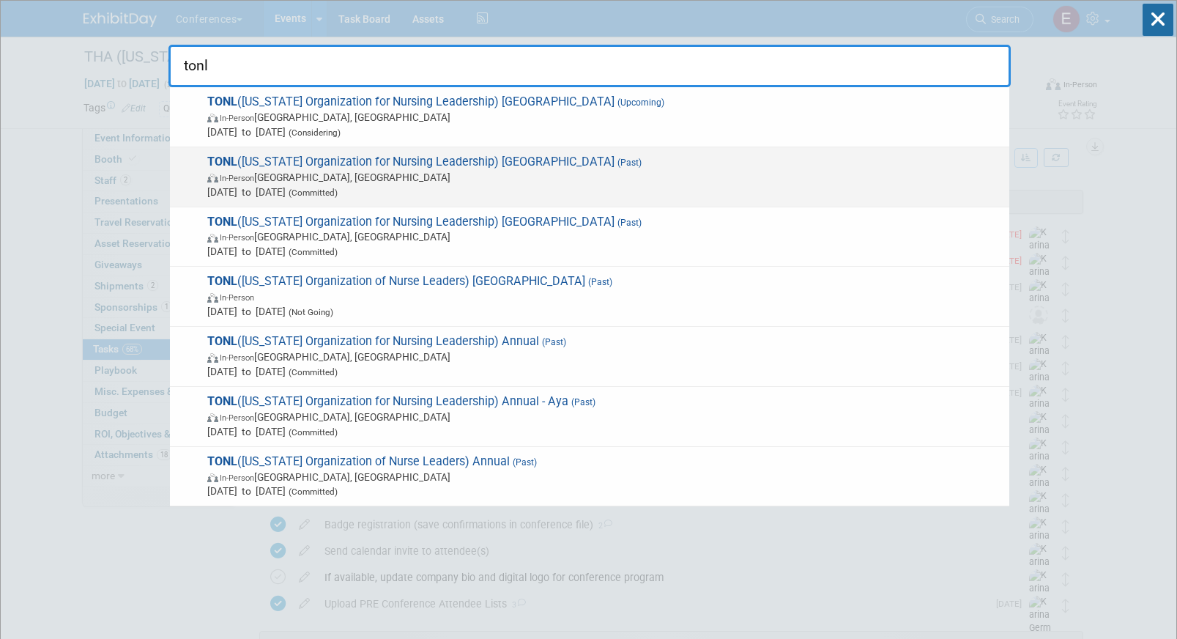
type input "tonl"
click at [511, 182] on span "In-Person San Antonio, TX" at bounding box center [604, 177] width 795 height 15
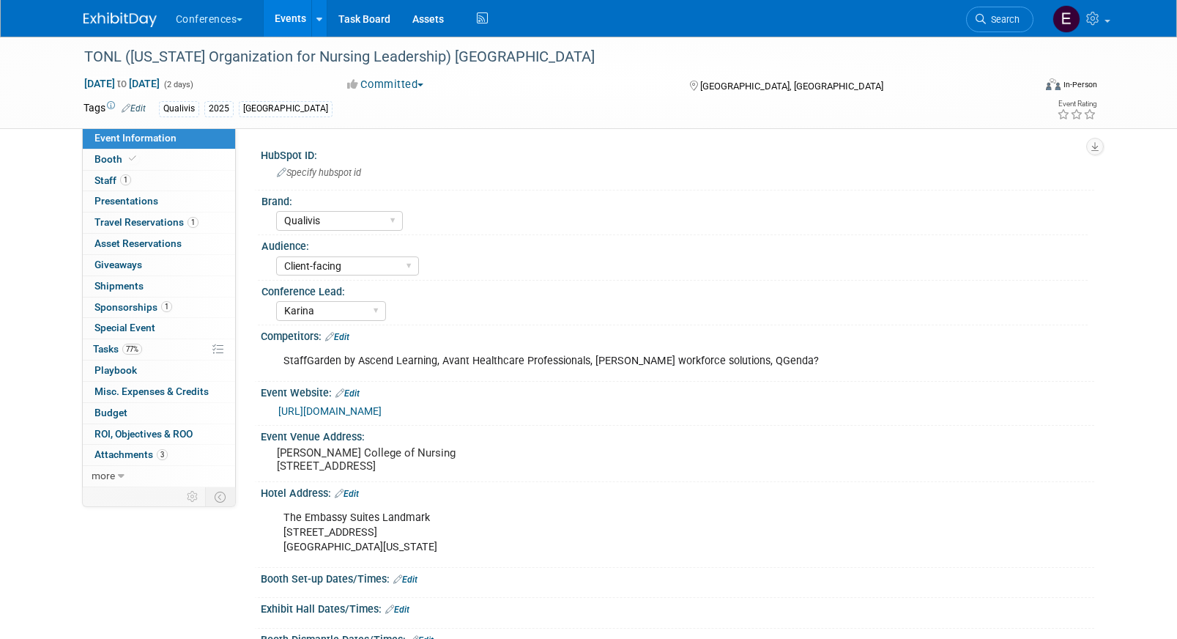
select select "Qualivis"
select select "Client-facing"
select select "Karina"
click at [108, 343] on span "Tasks 77%" at bounding box center [117, 349] width 49 height 12
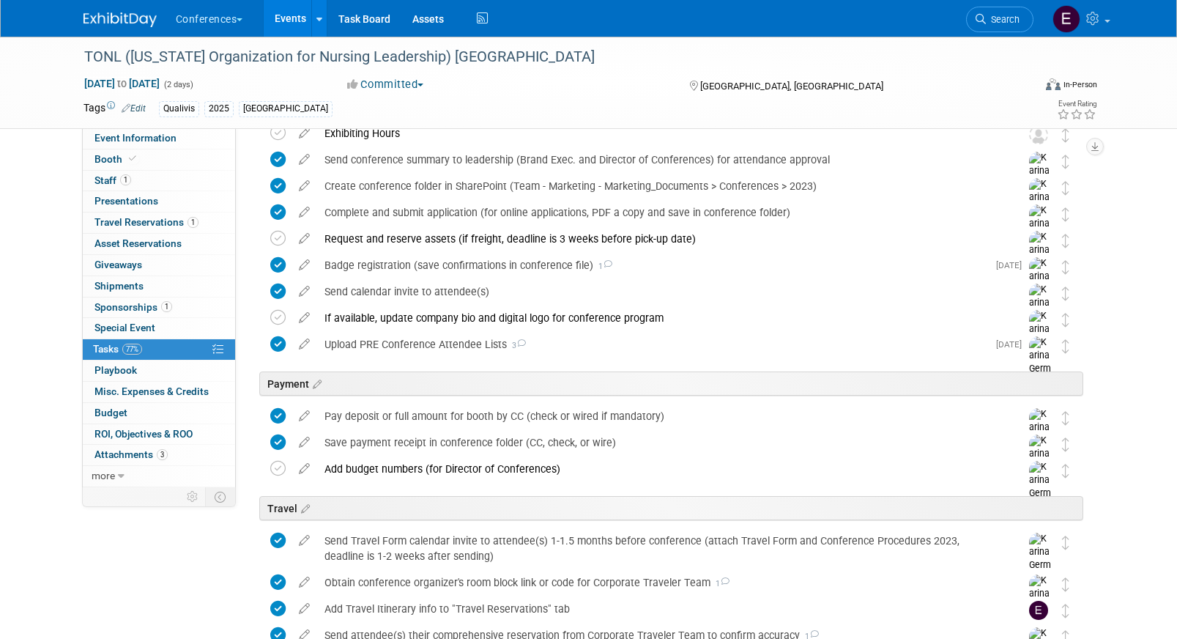
scroll to position [152, 0]
click at [140, 183] on link "1 Staff 1" at bounding box center [159, 181] width 152 height 21
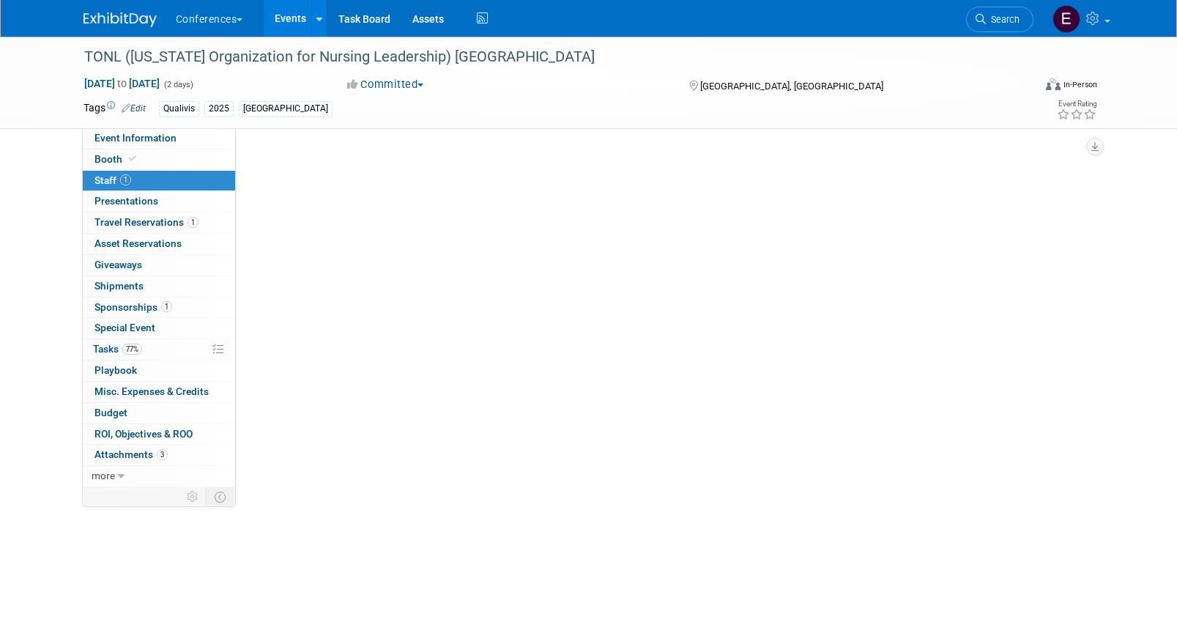
scroll to position [0, 0]
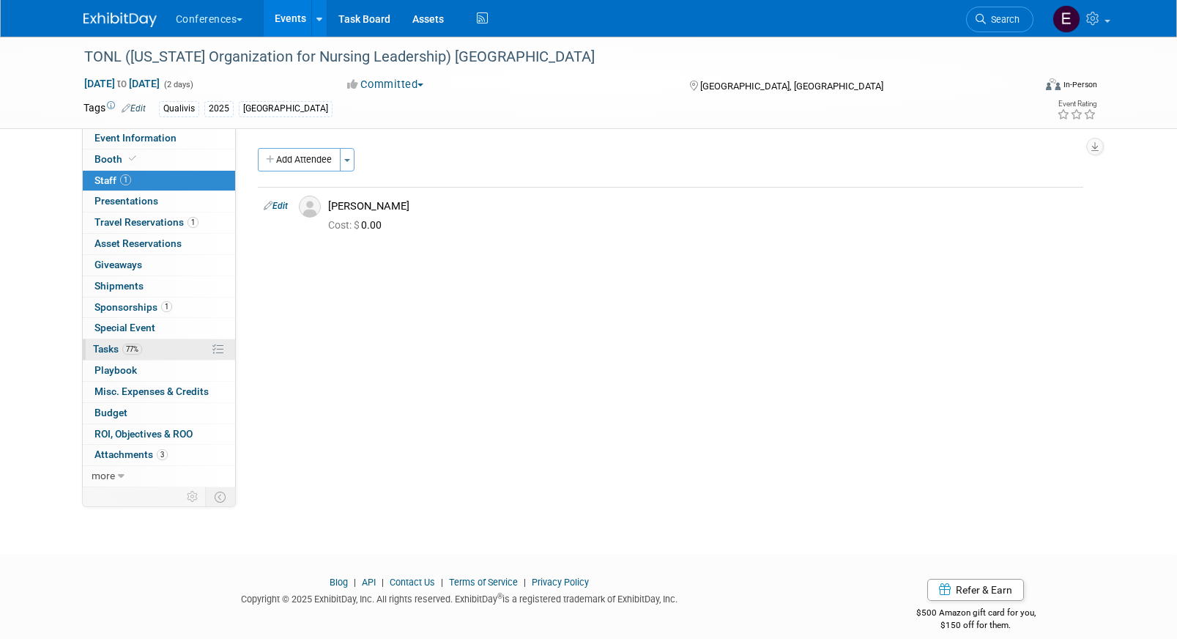
click at [150, 343] on link "77% Tasks 77%" at bounding box center [159, 349] width 152 height 21
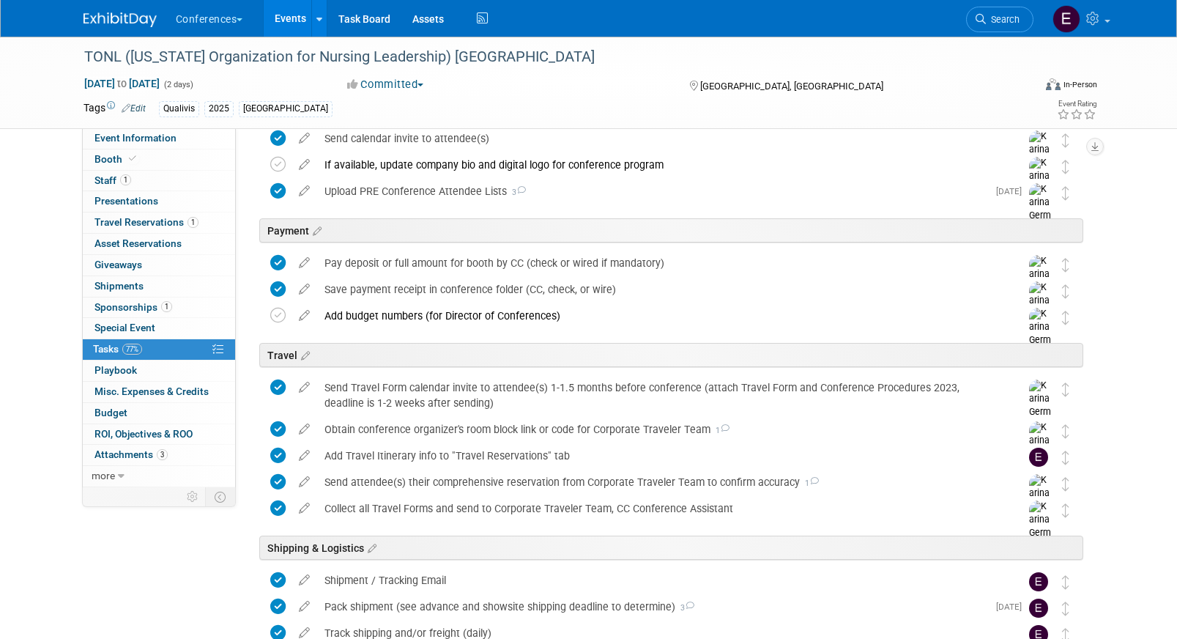
scroll to position [555, 0]
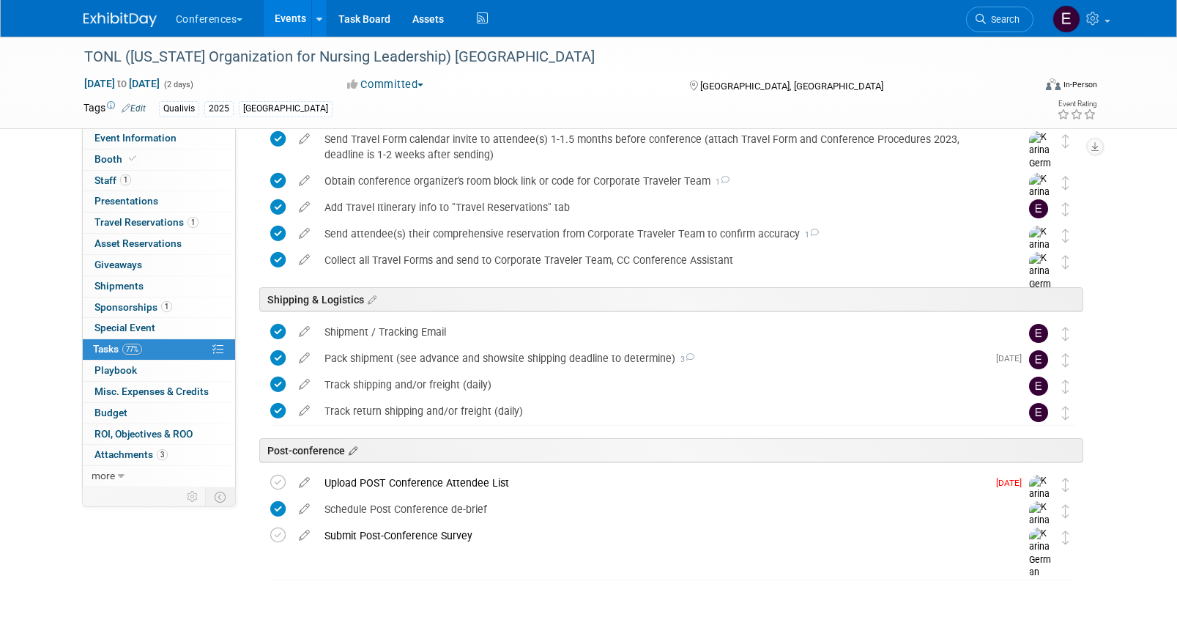
click at [351, 449] on icon at bounding box center [351, 451] width 12 height 13
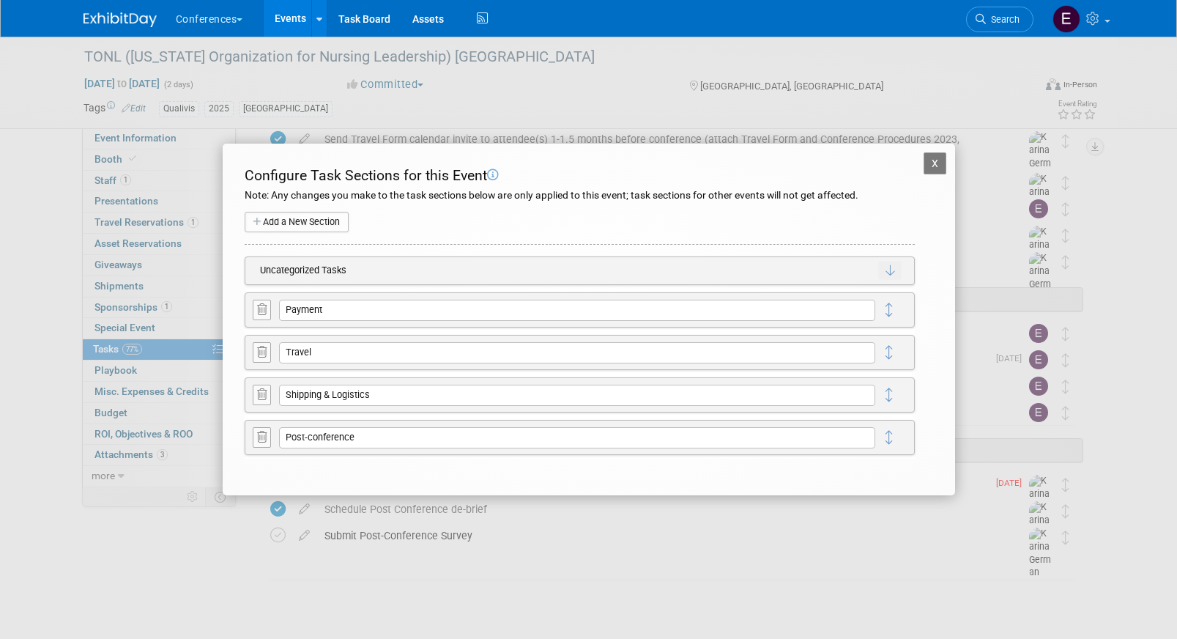
click at [937, 158] on button "X" at bounding box center [934, 163] width 23 height 22
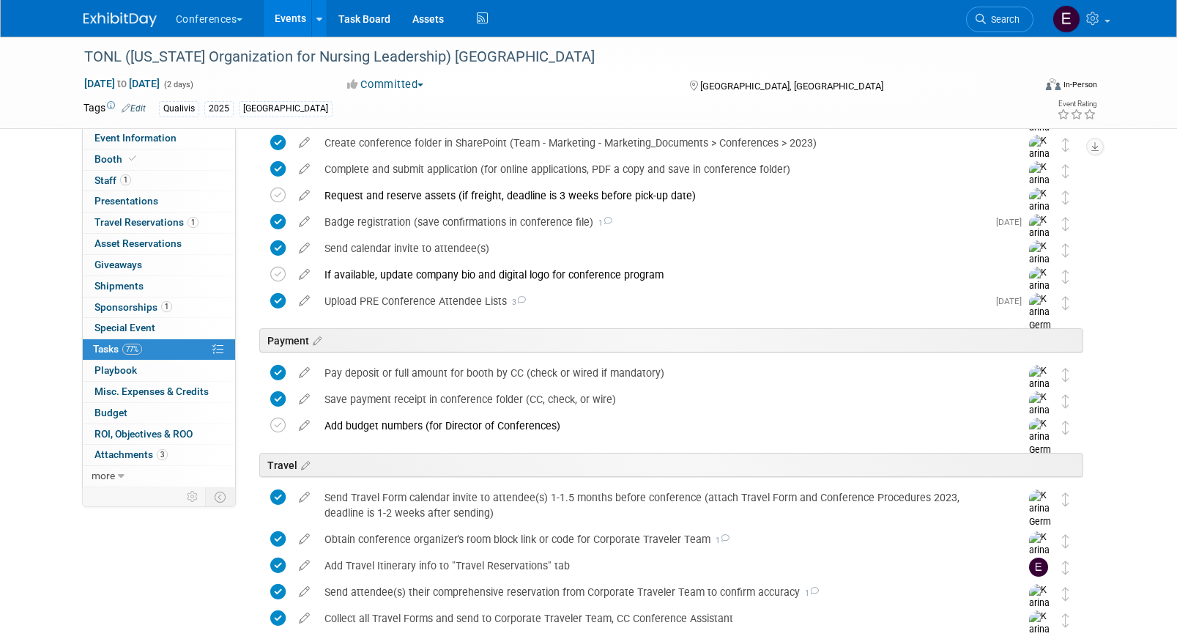
scroll to position [0, 0]
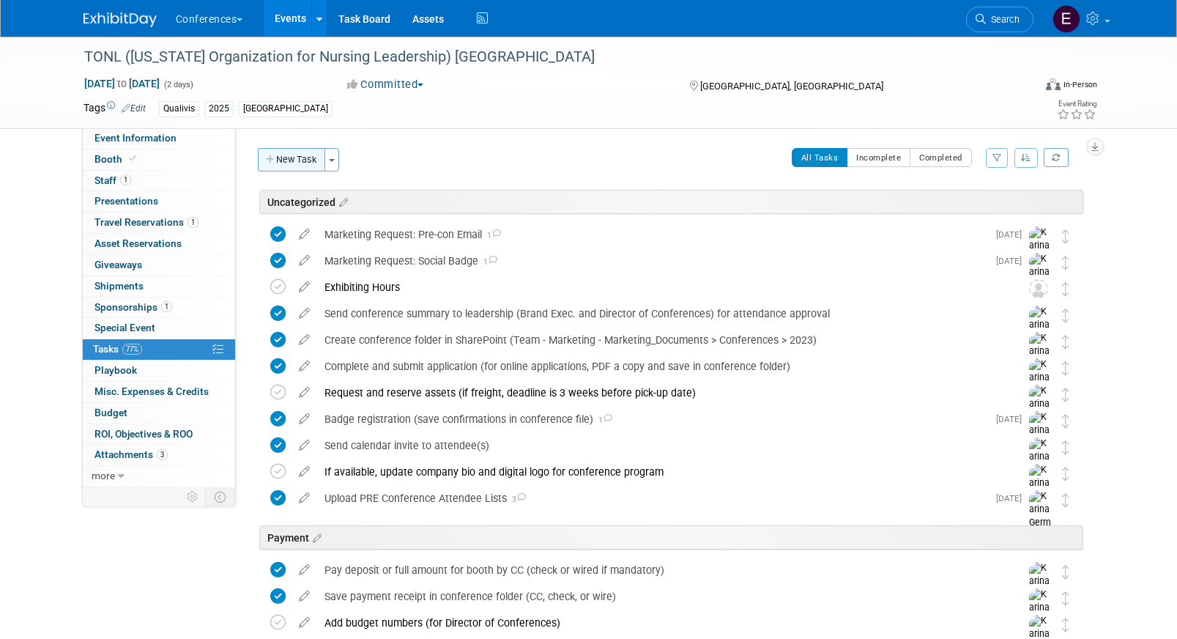
click at [283, 155] on button "New Task" at bounding box center [291, 159] width 67 height 23
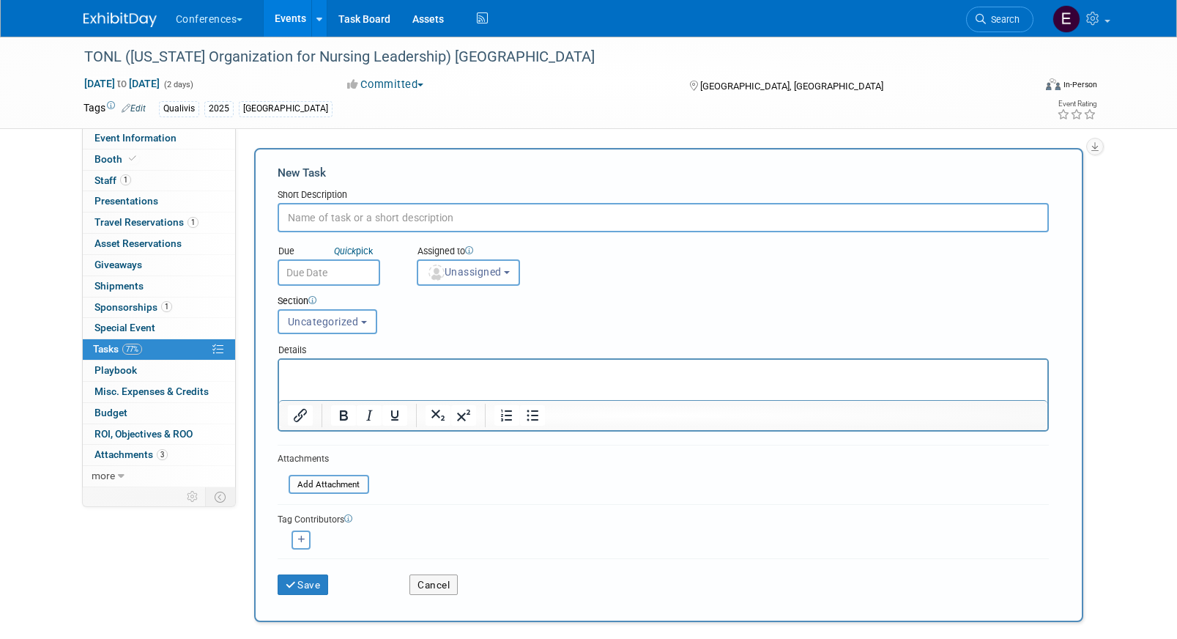
click at [366, 272] on input "text" at bounding box center [329, 272] width 103 height 26
click at [365, 219] on input "text" at bounding box center [663, 217] width 771 height 29
click at [449, 584] on button "Cancel" at bounding box center [433, 584] width 48 height 21
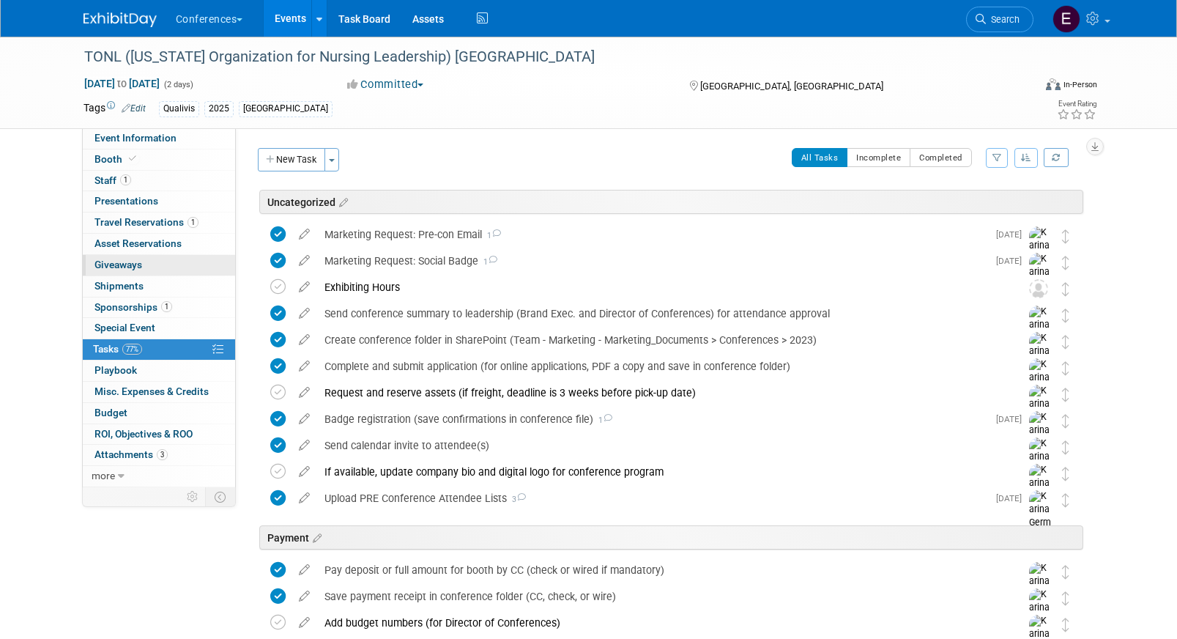
click at [142, 264] on link "0 Giveaways 0" at bounding box center [159, 265] width 152 height 21
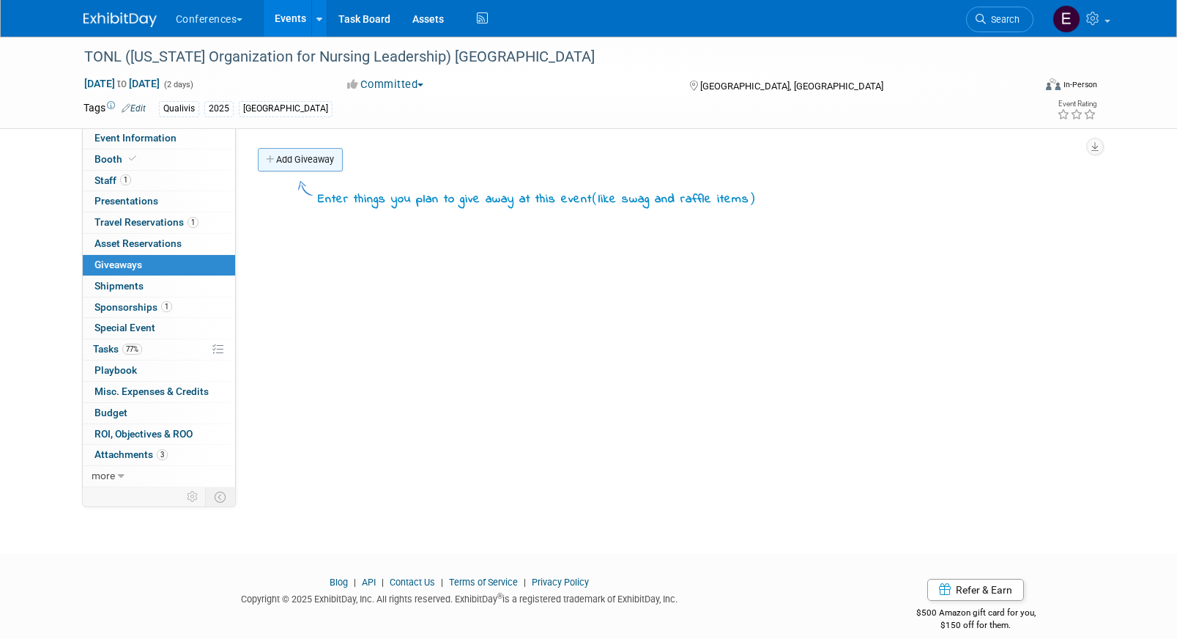
click at [300, 168] on link "Add Giveaway" at bounding box center [300, 159] width 85 height 23
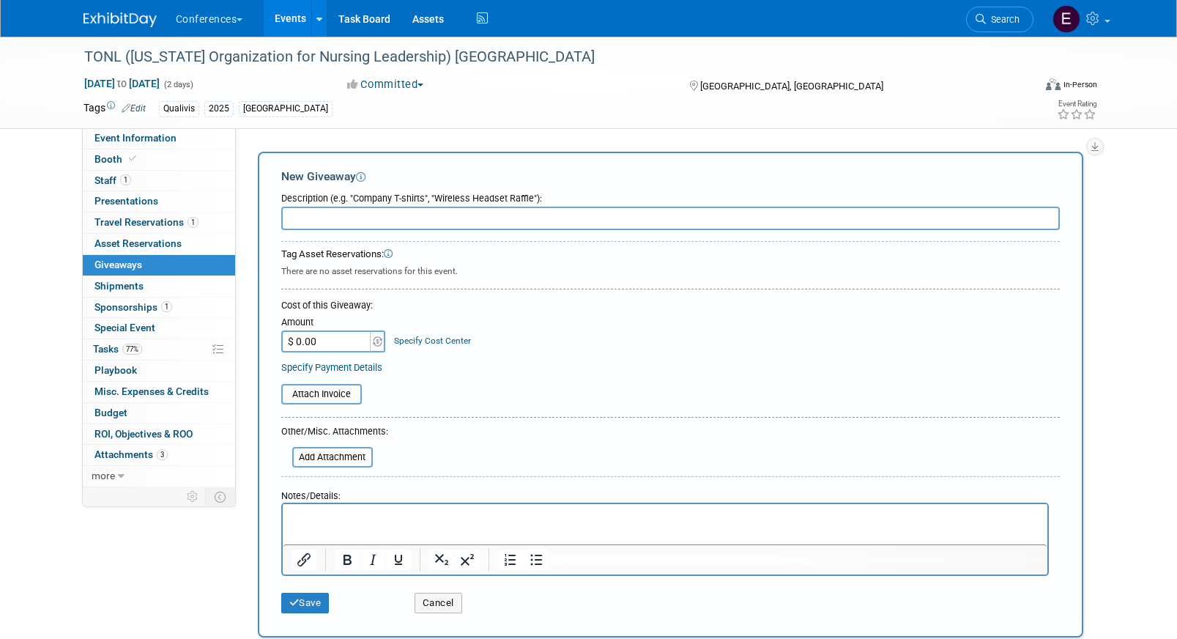
click at [346, 524] on html at bounding box center [664, 514] width 765 height 21
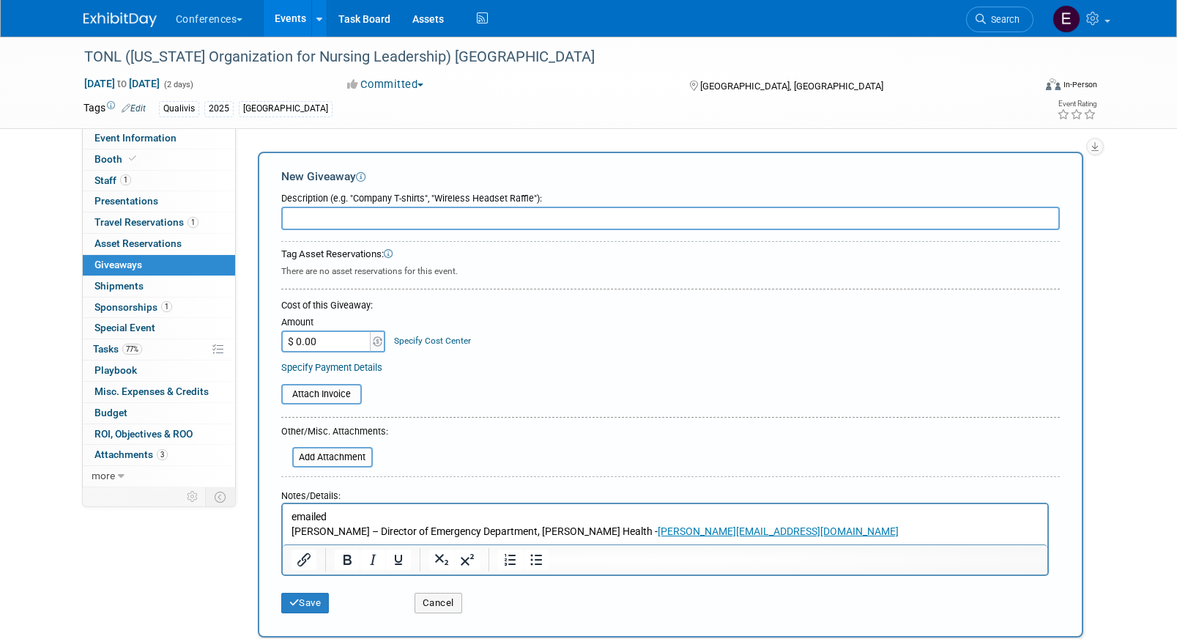
click at [290, 530] on body "emailed Elisha Riggins – Director of Emergency Department, Hendrick Health - er…" at bounding box center [664, 524] width 749 height 29
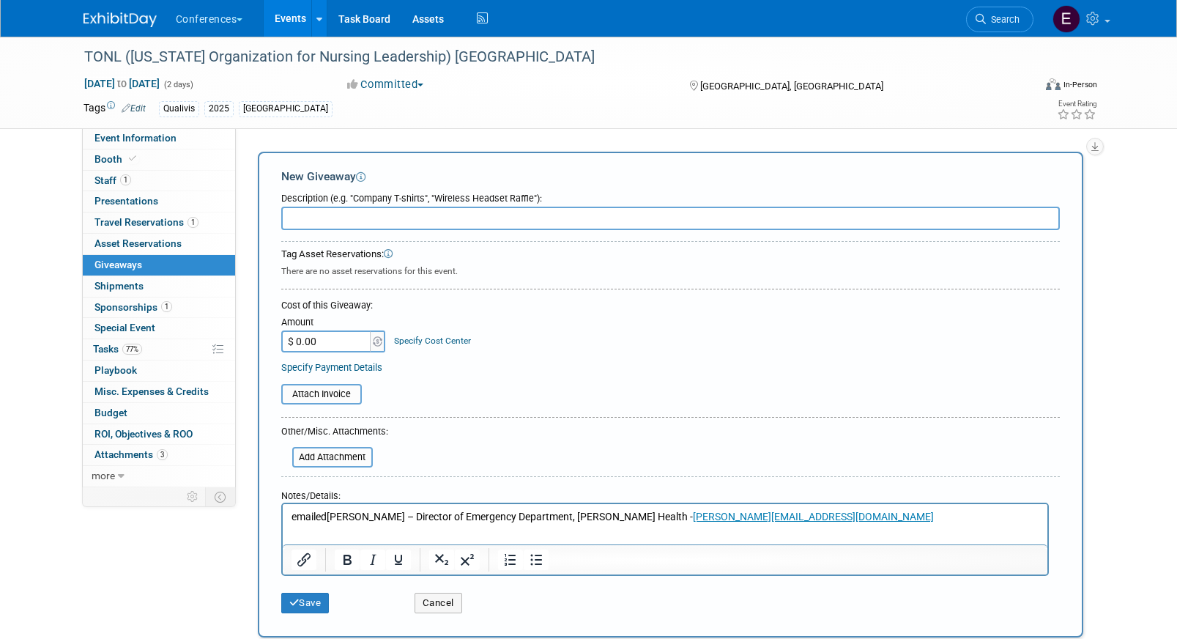
click at [387, 218] on input "text" at bounding box center [670, 218] width 778 height 23
click at [316, 216] on input "TUMI / TaylorMade Golf Bag" at bounding box center [670, 218] width 778 height 23
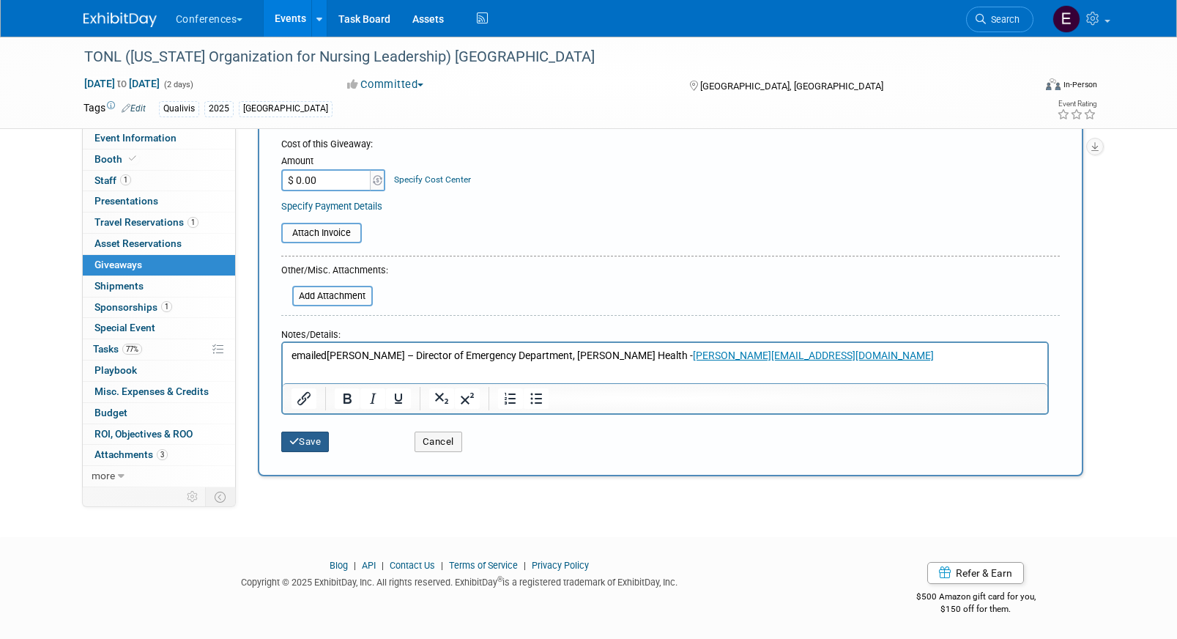
type input "TUMI Bag / TaylorMade Golf Bag"
click at [299, 440] on button "Save" at bounding box center [305, 441] width 48 height 21
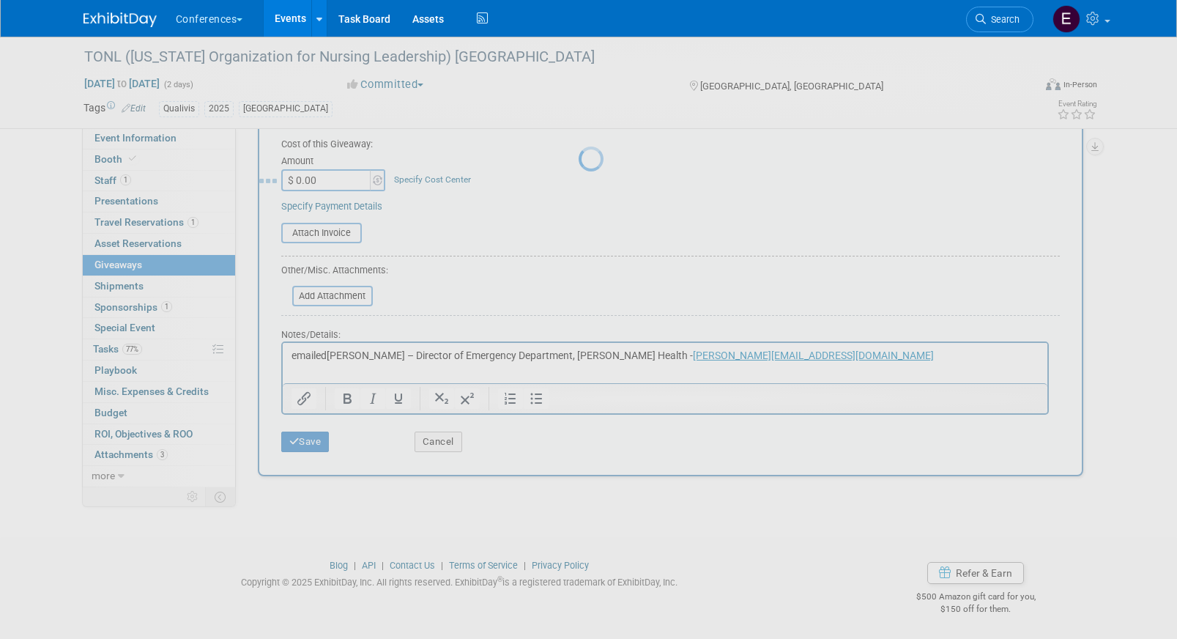
scroll to position [17, 0]
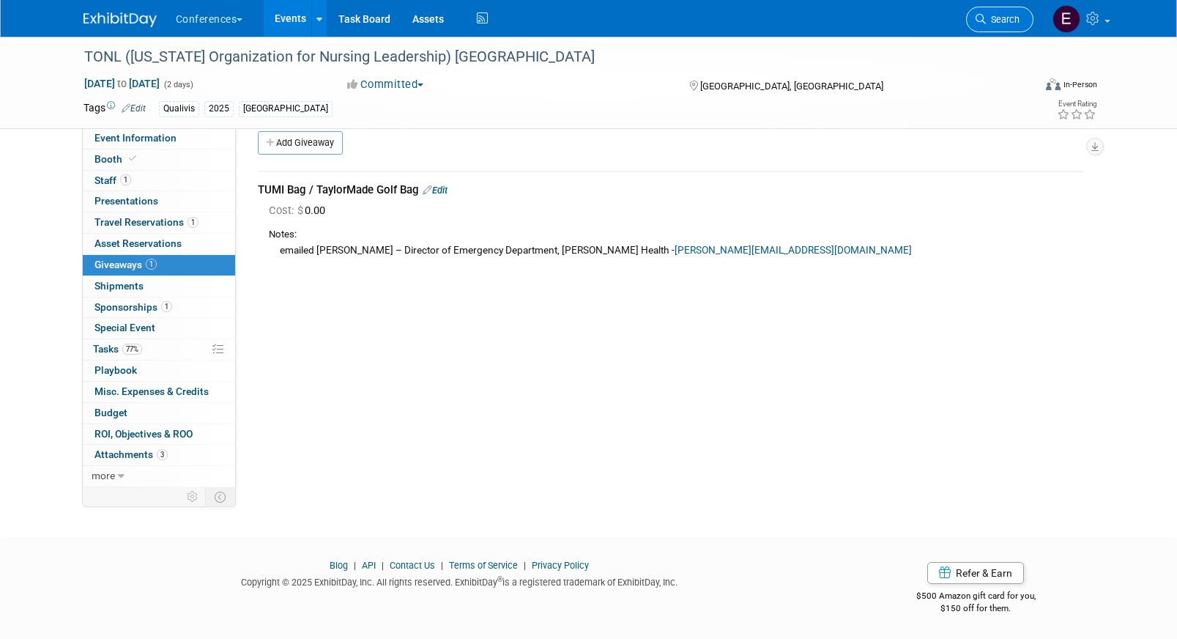
click at [1012, 22] on span "Search" at bounding box center [1003, 19] width 34 height 11
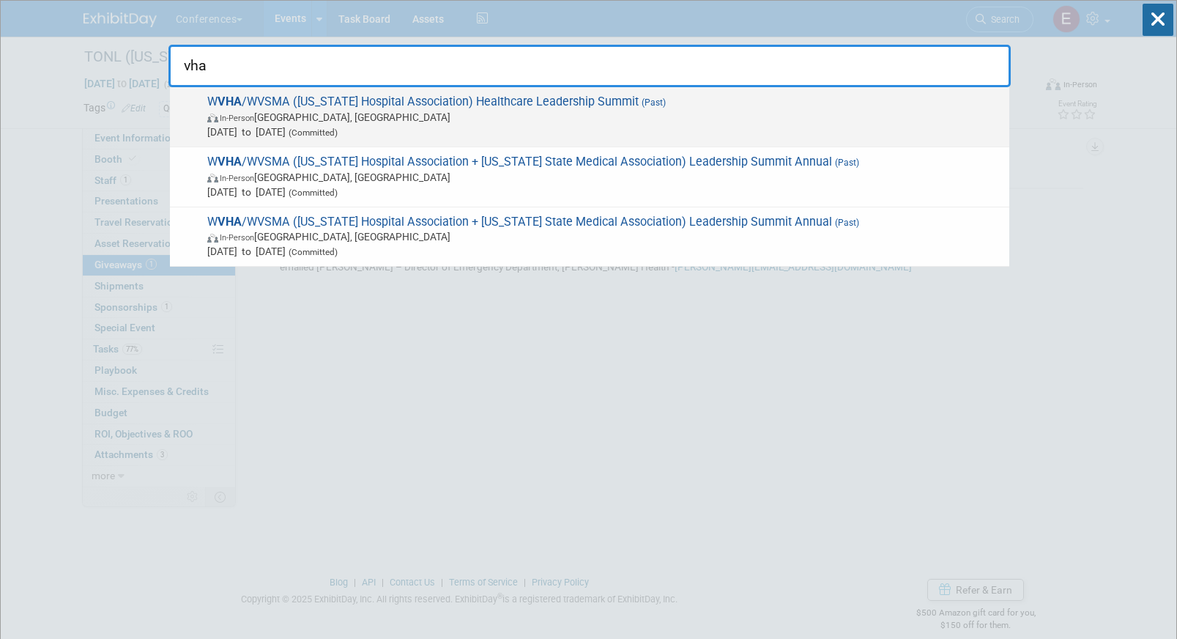
type input "vha"
click at [440, 123] on span "In-Person White Sulphur Springs, WV" at bounding box center [604, 117] width 795 height 15
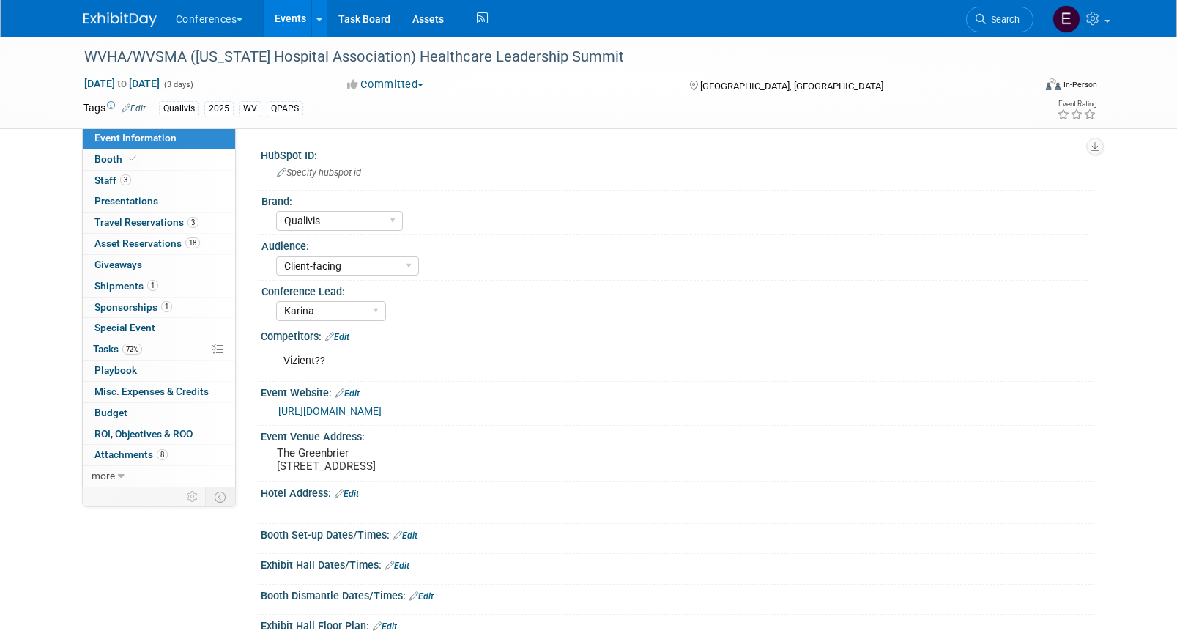
select select "Qualivis"
select select "Client-facing"
select select "Karina"
click at [168, 182] on link "3 Staff 3" at bounding box center [159, 181] width 152 height 21
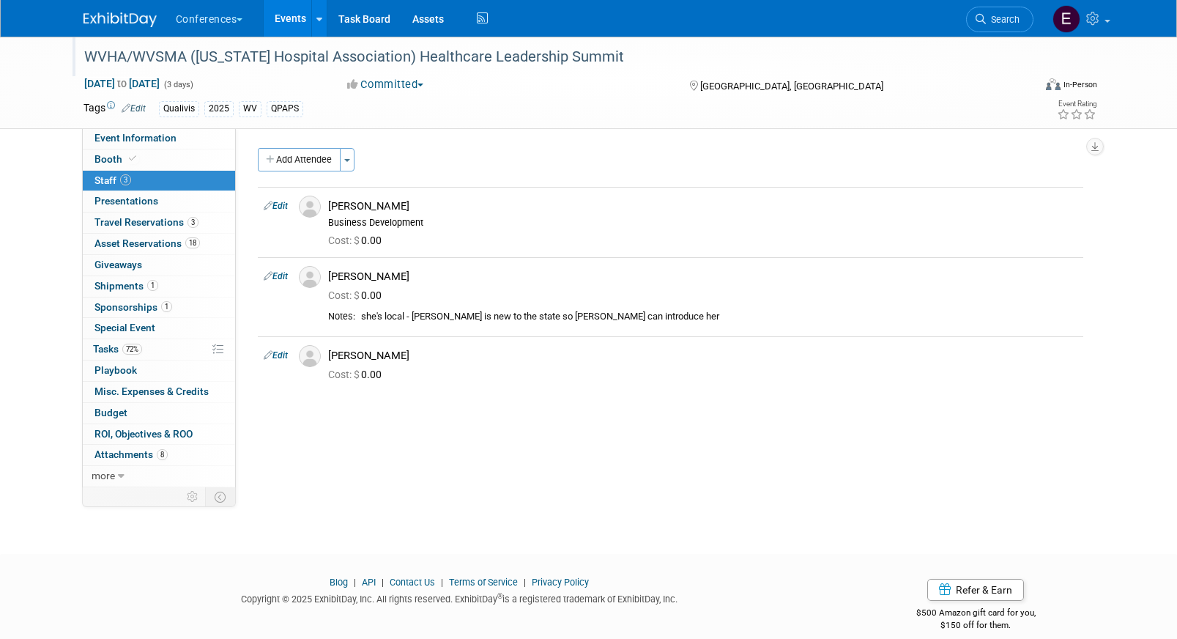
drag, startPoint x: 434, startPoint y: 56, endPoint x: 634, endPoint y: 67, distance: 201.0
click at [634, 67] on div "WVHA/WVSMA ([US_STATE] Hospital Association) Healthcare Leadership Summit" at bounding box center [545, 57] width 932 height 26
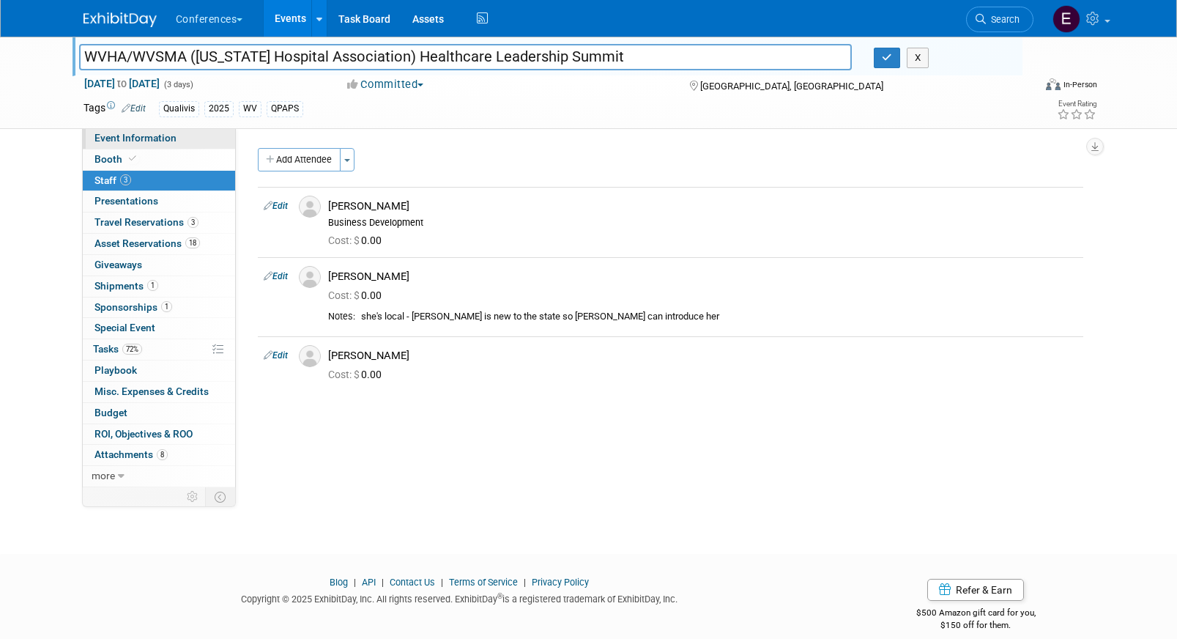
click at [165, 138] on span "Event Information" at bounding box center [135, 138] width 82 height 12
select select "Qualivis"
select select "Client-facing"
select select "Karina"
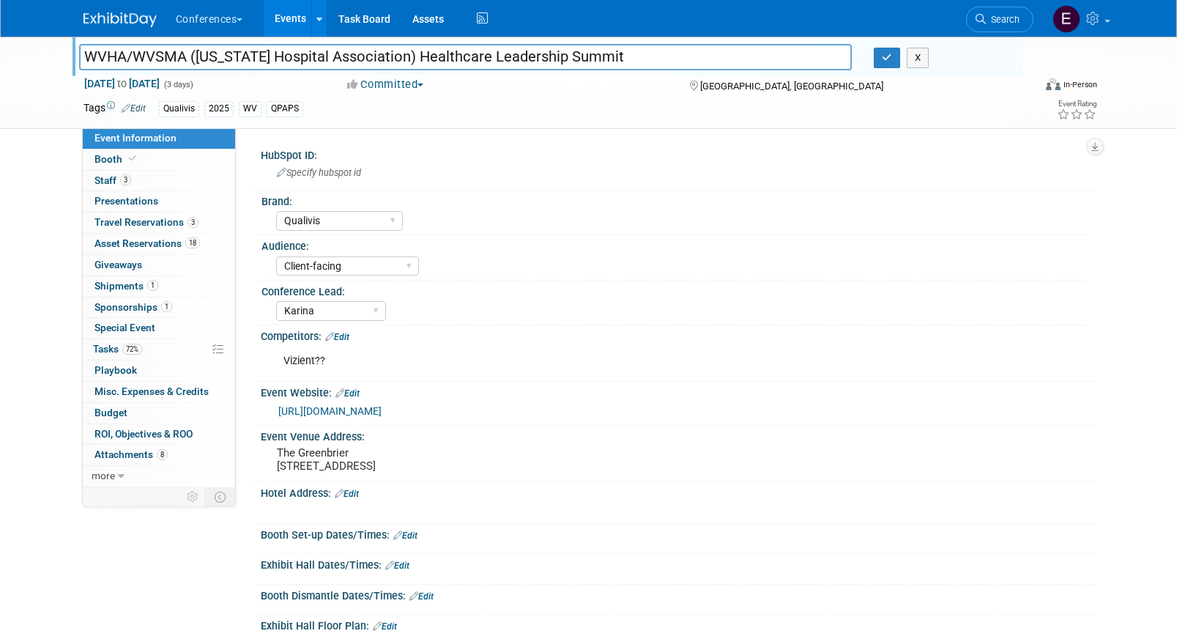
click at [331, 409] on link "[URL][DOMAIN_NAME]" at bounding box center [329, 411] width 103 height 12
drag, startPoint x: 435, startPoint y: 56, endPoint x: 712, endPoint y: 56, distance: 276.8
click at [712, 56] on input "WVHA/WVSMA ([US_STATE] Hospital Association) Healthcare Leadership Summit" at bounding box center [465, 57] width 773 height 26
click at [144, 339] on link "72% Tasks 72%" at bounding box center [159, 349] width 152 height 21
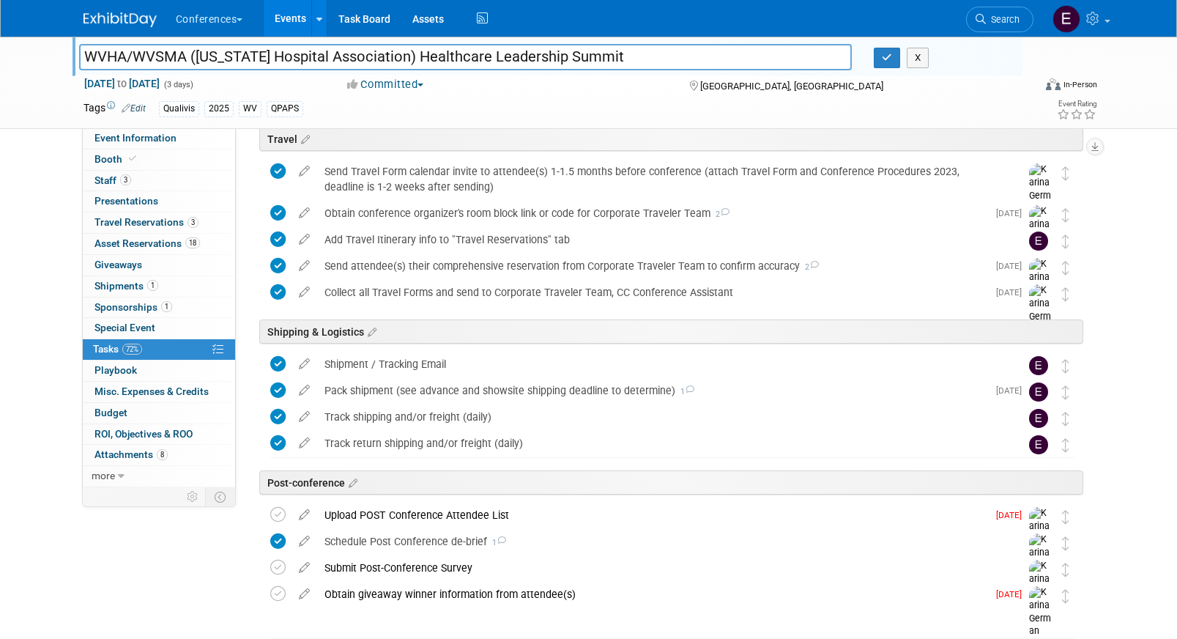
scroll to position [634, 0]
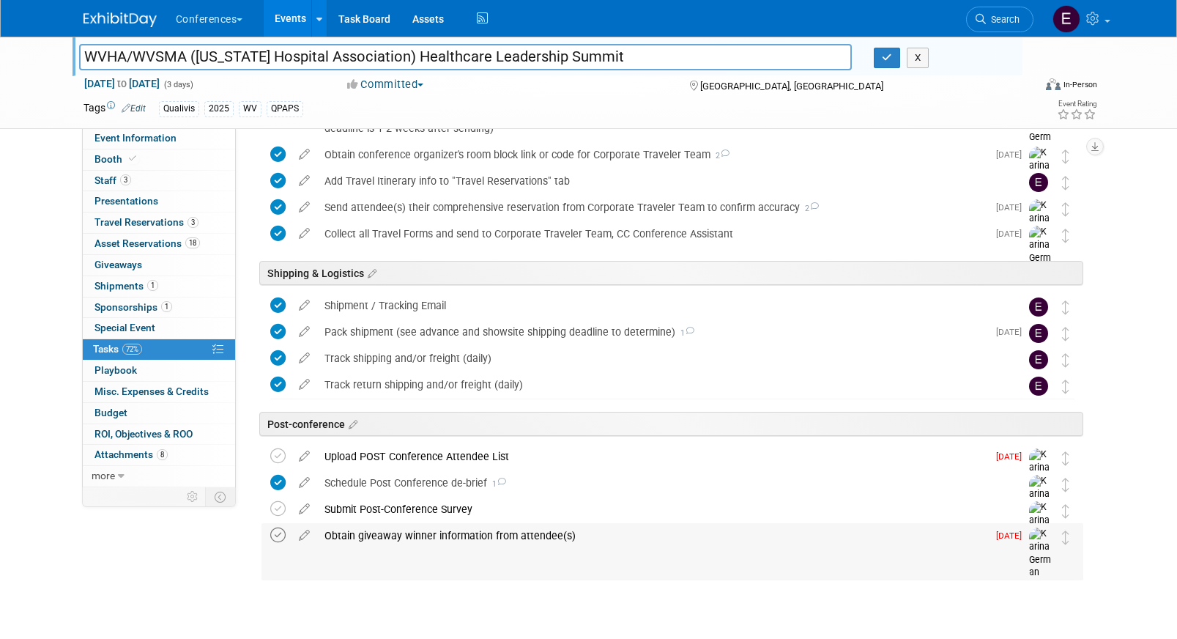
click at [274, 536] on icon at bounding box center [277, 534] width 15 height 15
click at [406, 535] on div "Obtain giveaway winner information from attendee(s)" at bounding box center [652, 535] width 670 height 25
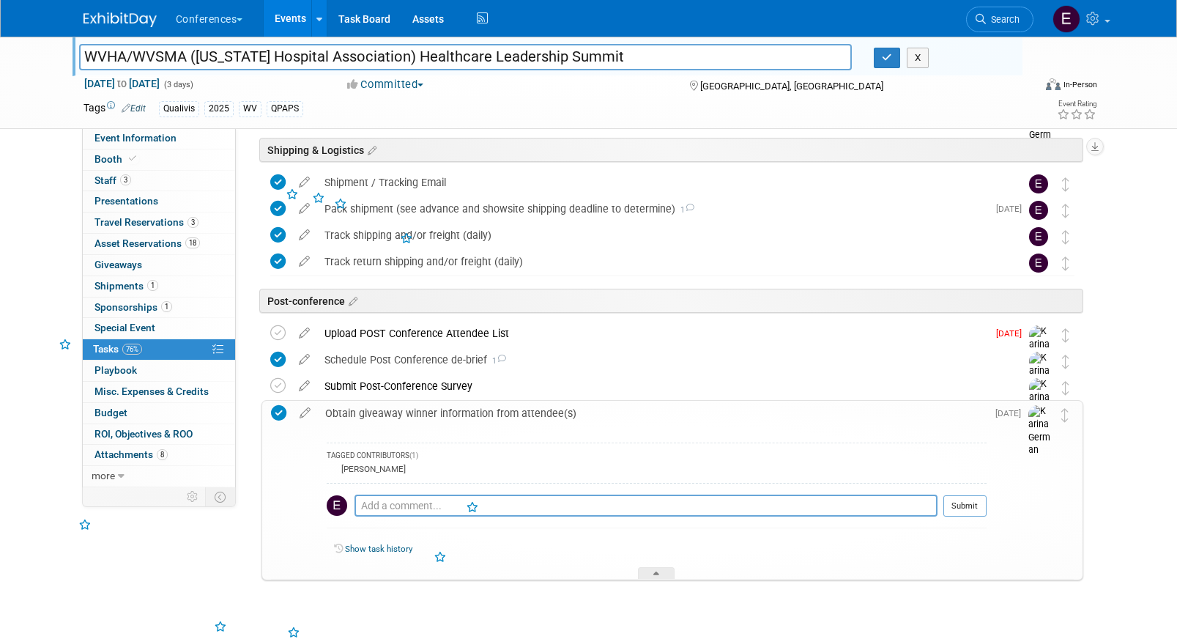
scroll to position [760, 0]
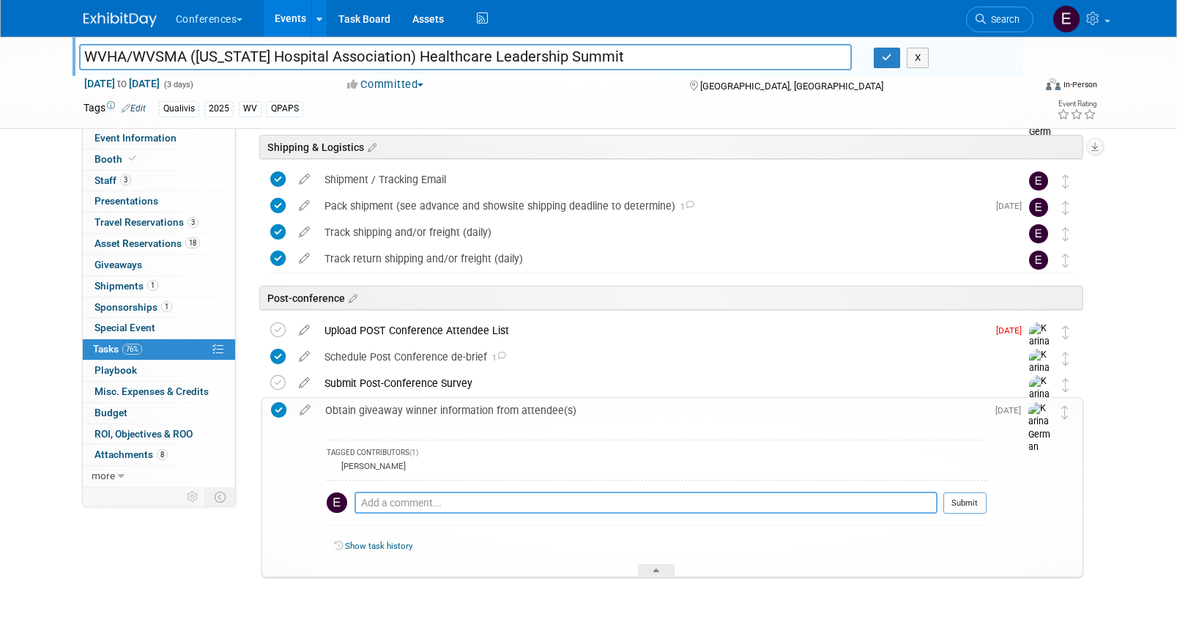
click at [393, 505] on textarea at bounding box center [645, 502] width 583 height 22
paste textarea "Dr. Terry Capel - capeltw@gmail.com"
click at [405, 504] on textarea "emailed xDr. Terry Capel - capeltw@gmail.com" at bounding box center [645, 502] width 583 height 22
type textarea "emailed Dr. Terry Capel - capeltw@gmail.com"
click at [956, 502] on button "Submit" at bounding box center [964, 503] width 43 height 22
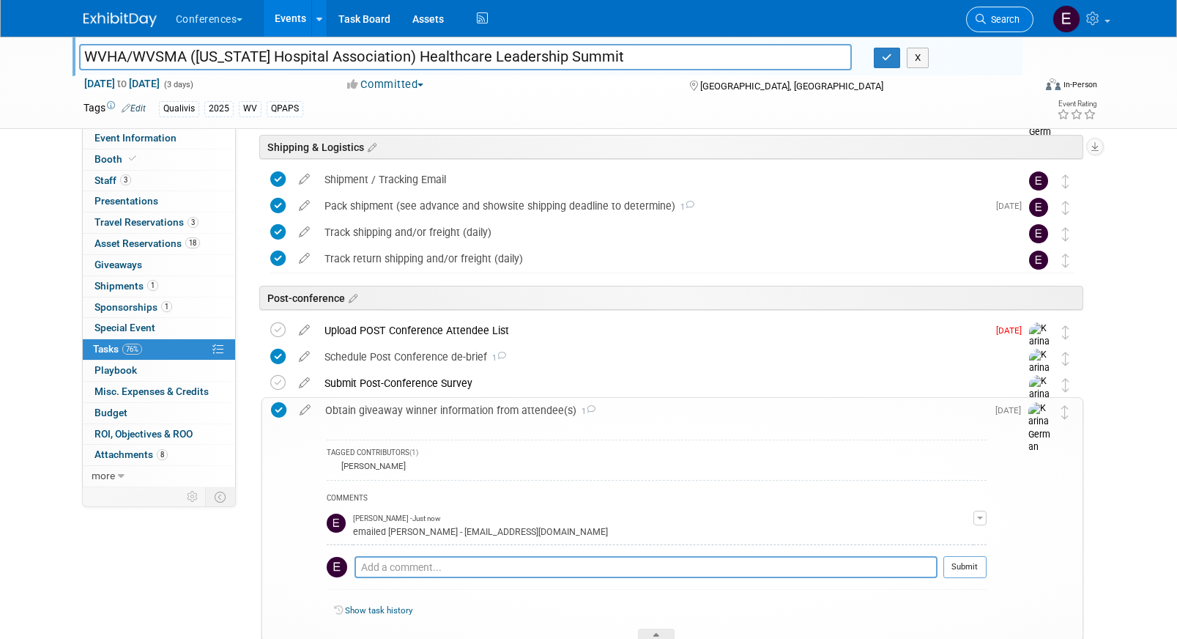
click at [1011, 10] on link "Search" at bounding box center [999, 20] width 67 height 26
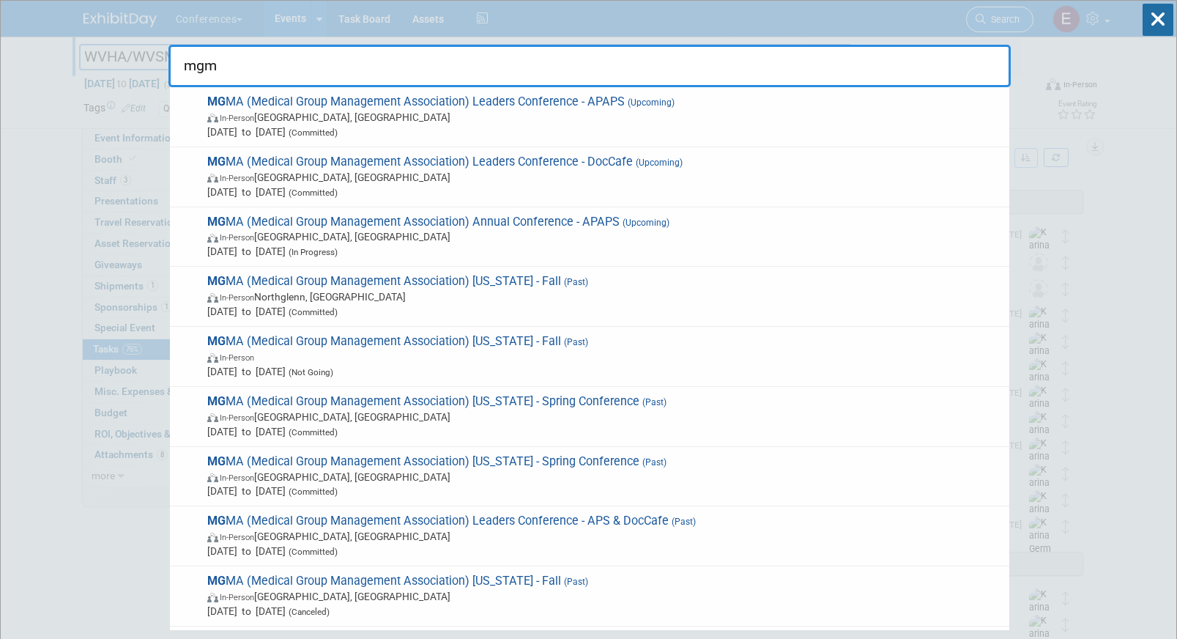
type input "mgma"
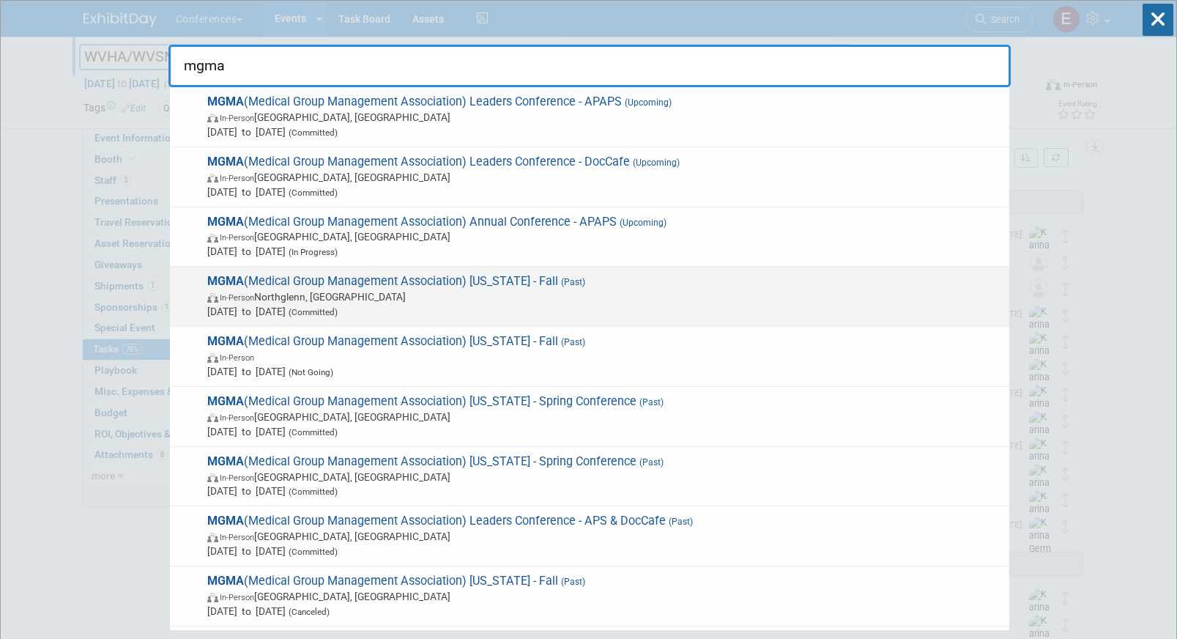
click at [618, 311] on span "Sep 18, 2025 to Sep 19, 2025 (Committed)" at bounding box center [604, 311] width 795 height 15
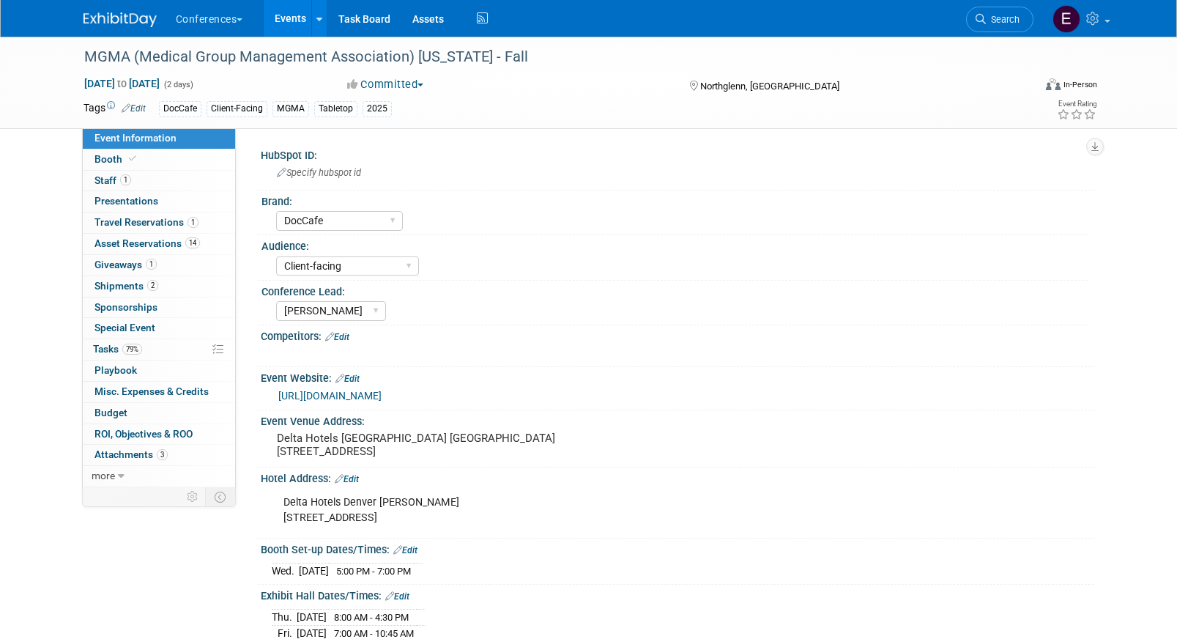
select select "DocCafe"
select select "Client-facing"
select select "[PERSON_NAME]"
click at [137, 261] on span "Giveaways 1" at bounding box center [125, 265] width 62 height 12
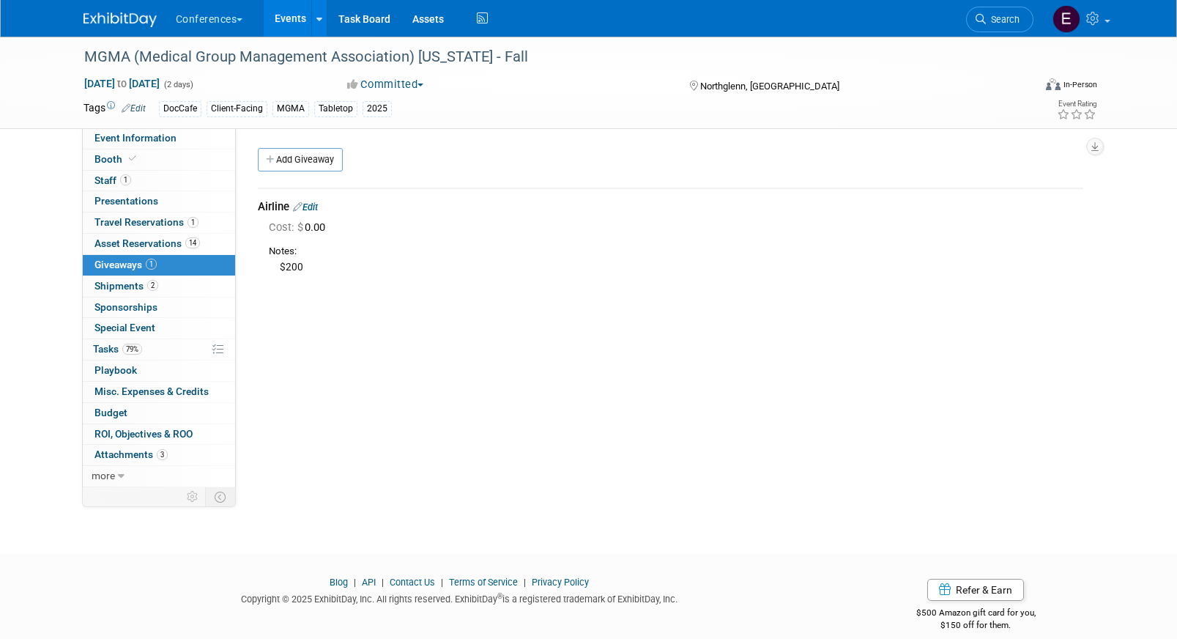
click at [313, 208] on link "Edit" at bounding box center [305, 206] width 25 height 11
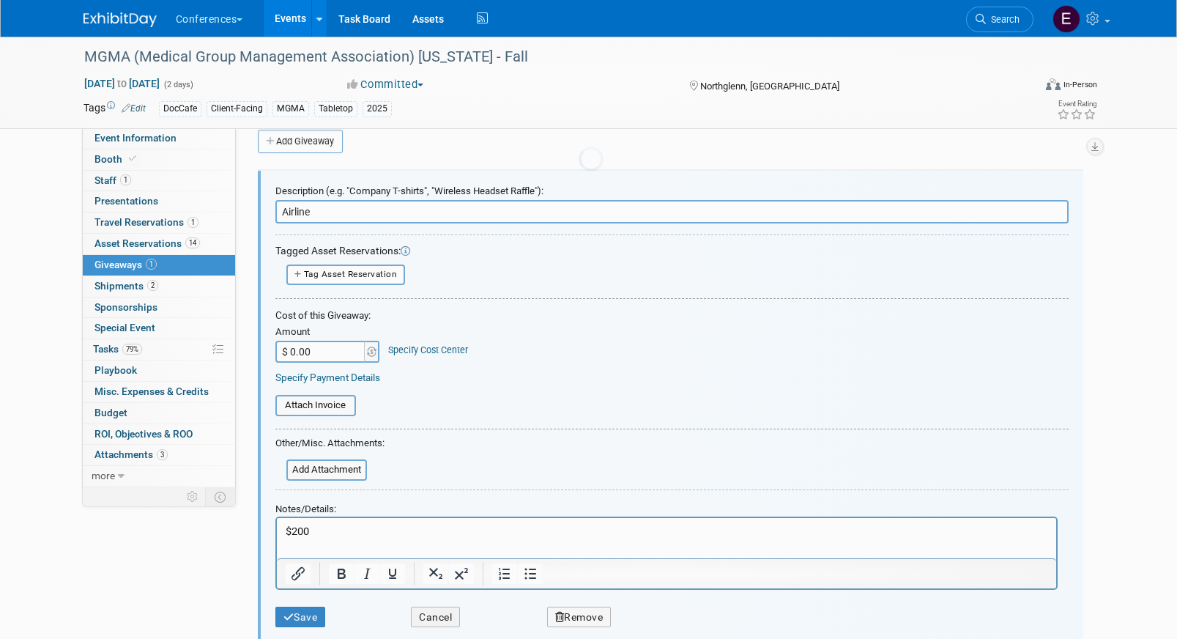
scroll to position [22, 0]
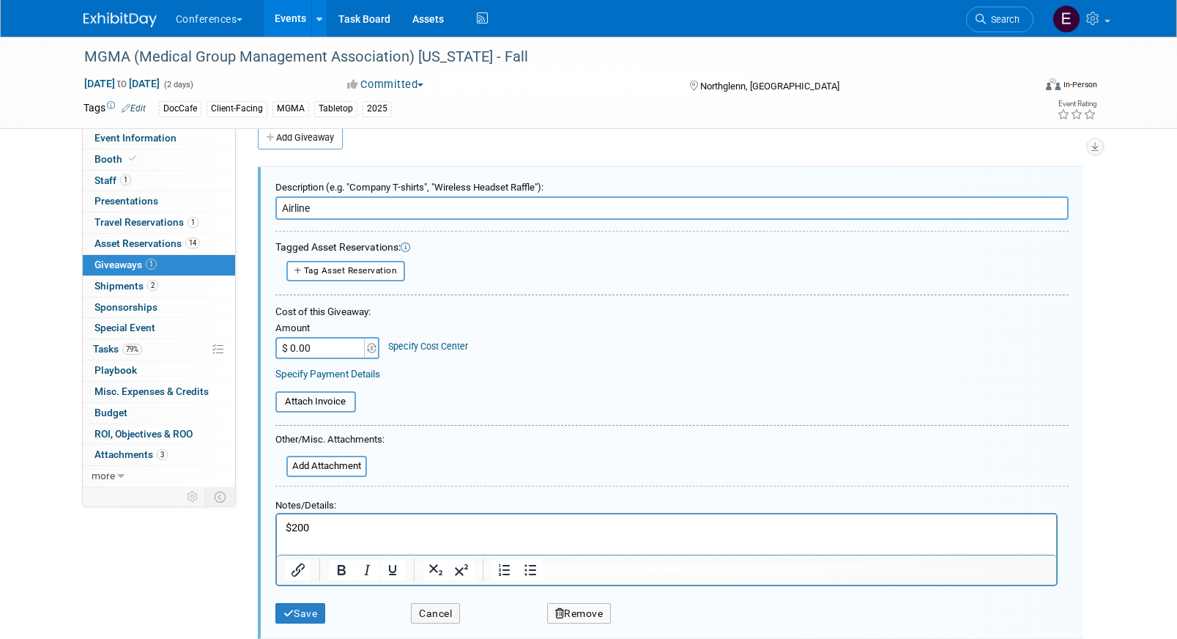
click at [333, 349] on input "$ 0.00" at bounding box center [321, 348] width 92 height 22
type input "$ 200.00"
click at [435, 346] on link "Specify Cost Center" at bounding box center [428, 346] width 80 height 11
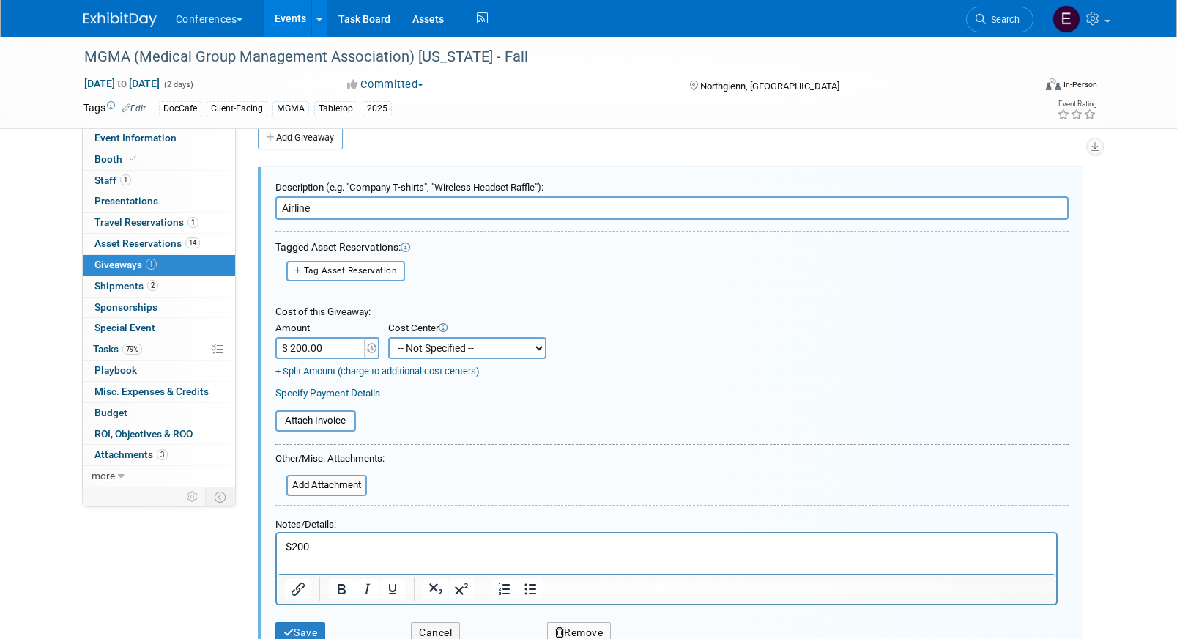
click at [436, 347] on select "-- Not Specified -- Aya Education Aya Healthcare Aya Locums Bespoke Corporate […" at bounding box center [467, 348] width 158 height 22
select select "18965878"
click at [388, 337] on select "-- Not Specified -- Aya Education Aya Healthcare Aya Locums Bespoke Corporate […" at bounding box center [467, 348] width 158 height 22
click at [323, 483] on input "file" at bounding box center [278, 485] width 174 height 18
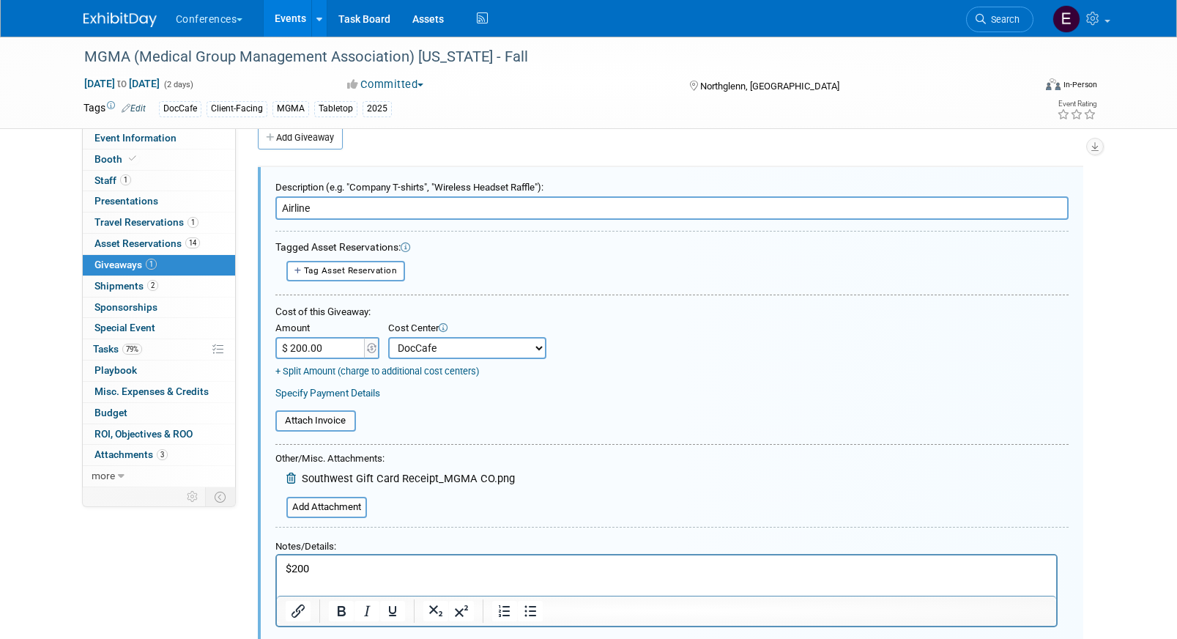
click at [400, 565] on p "$200" at bounding box center [666, 567] width 762 height 15
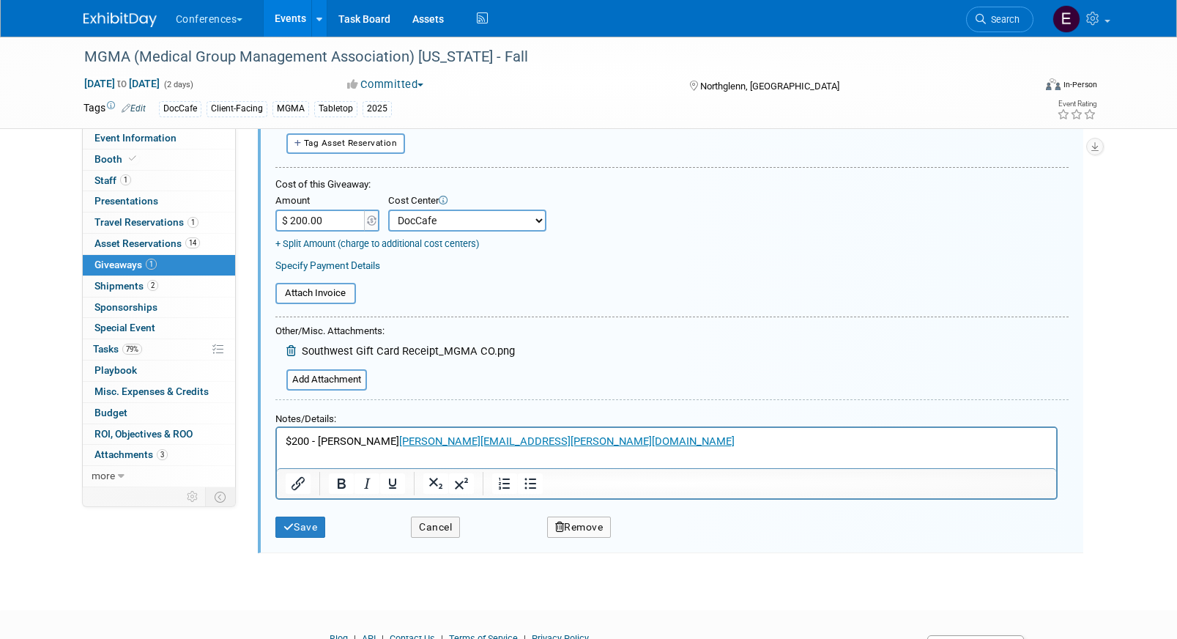
scroll to position [208, 0]
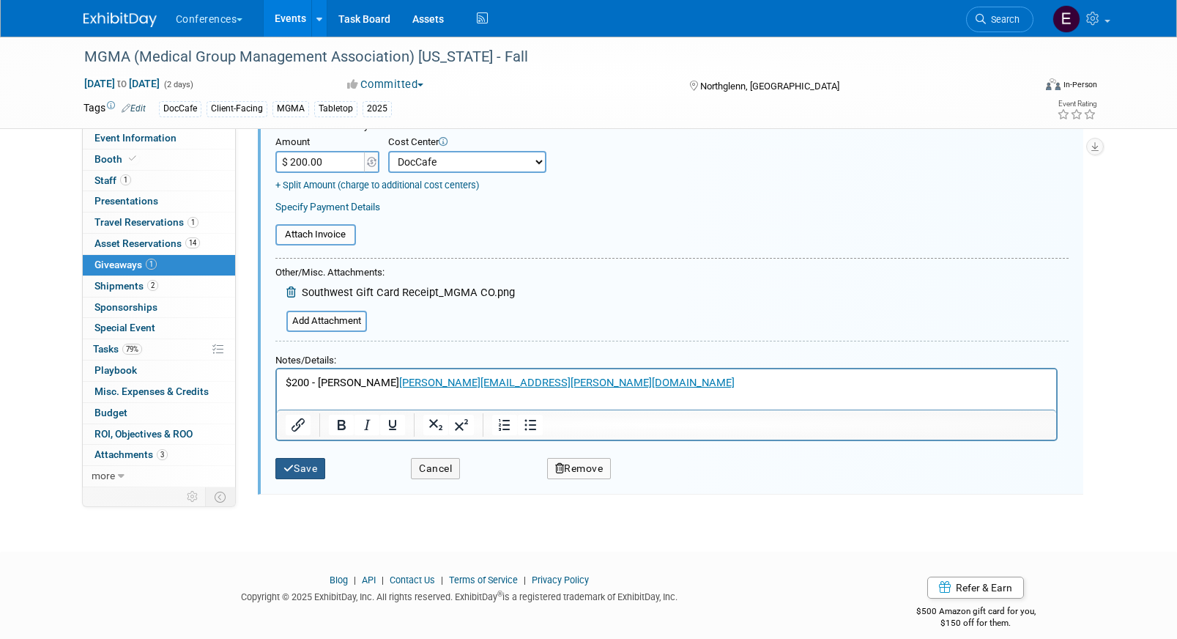
click at [297, 476] on button "Save" at bounding box center [300, 468] width 51 height 21
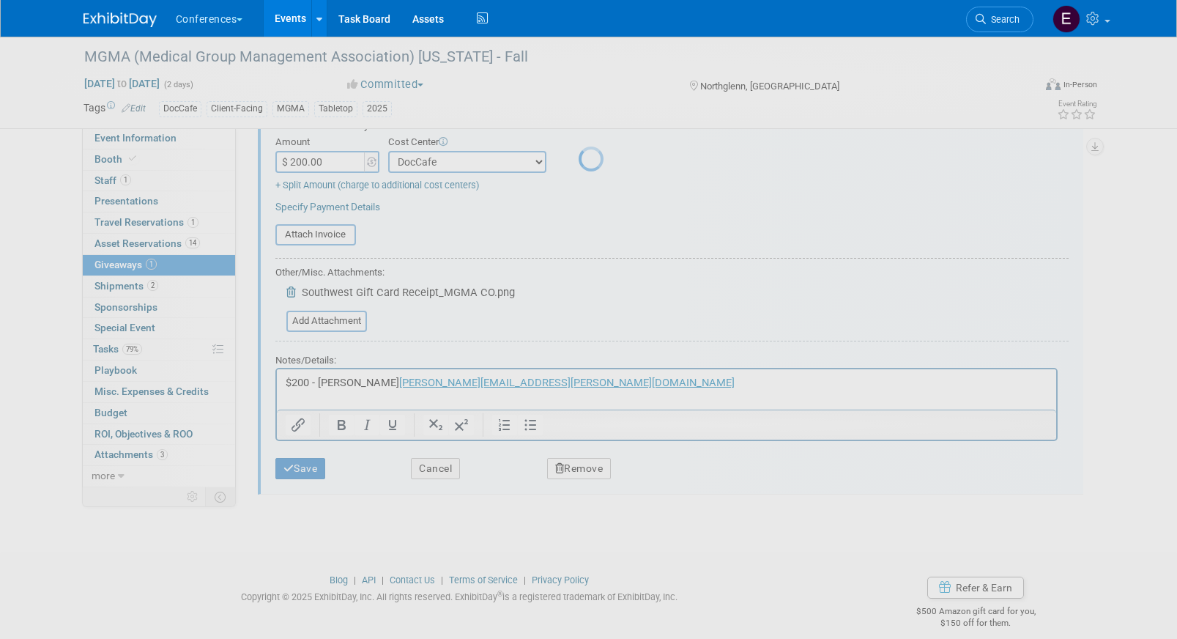
scroll to position [17, 0]
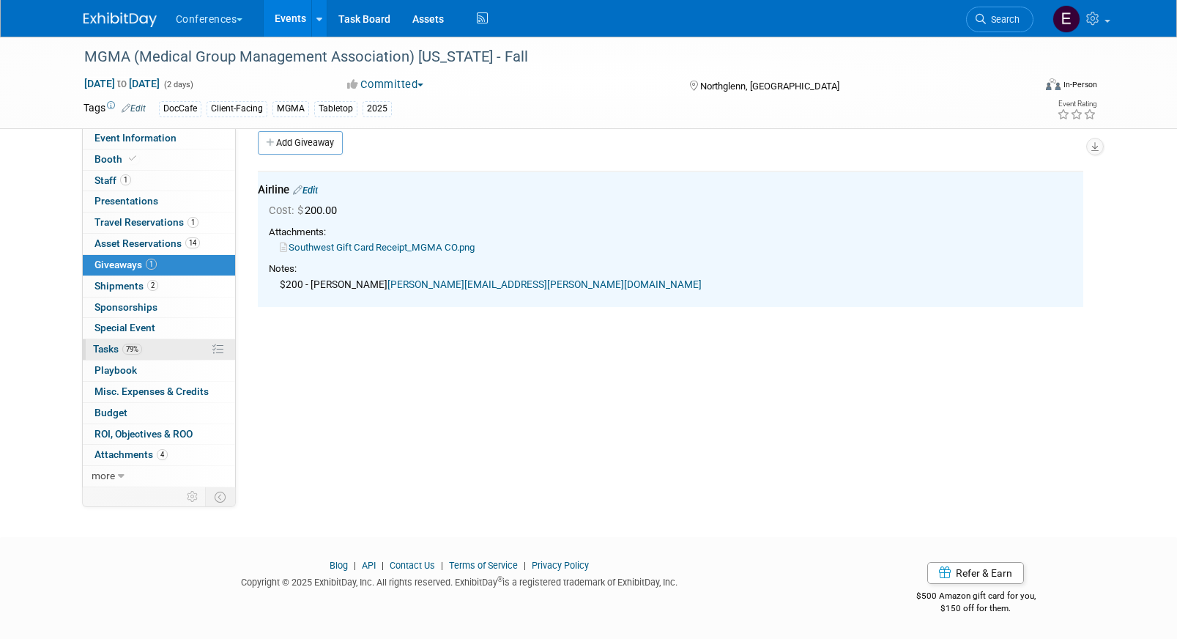
click at [154, 345] on link "79% Tasks 79%" at bounding box center [159, 349] width 152 height 21
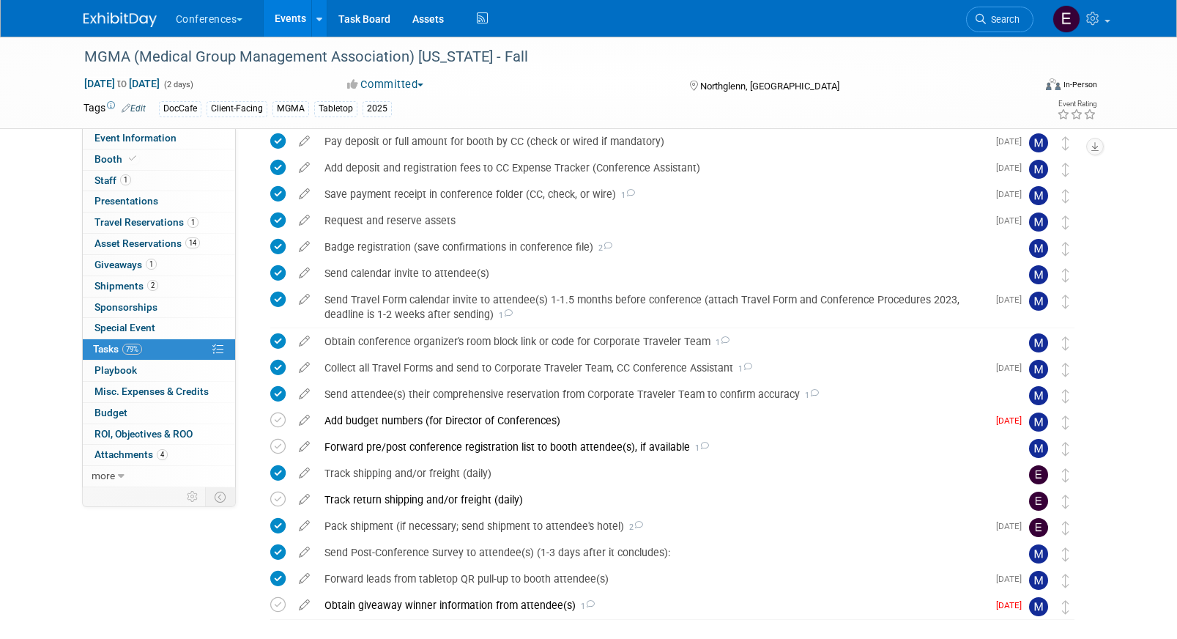
scroll to position [289, 0]
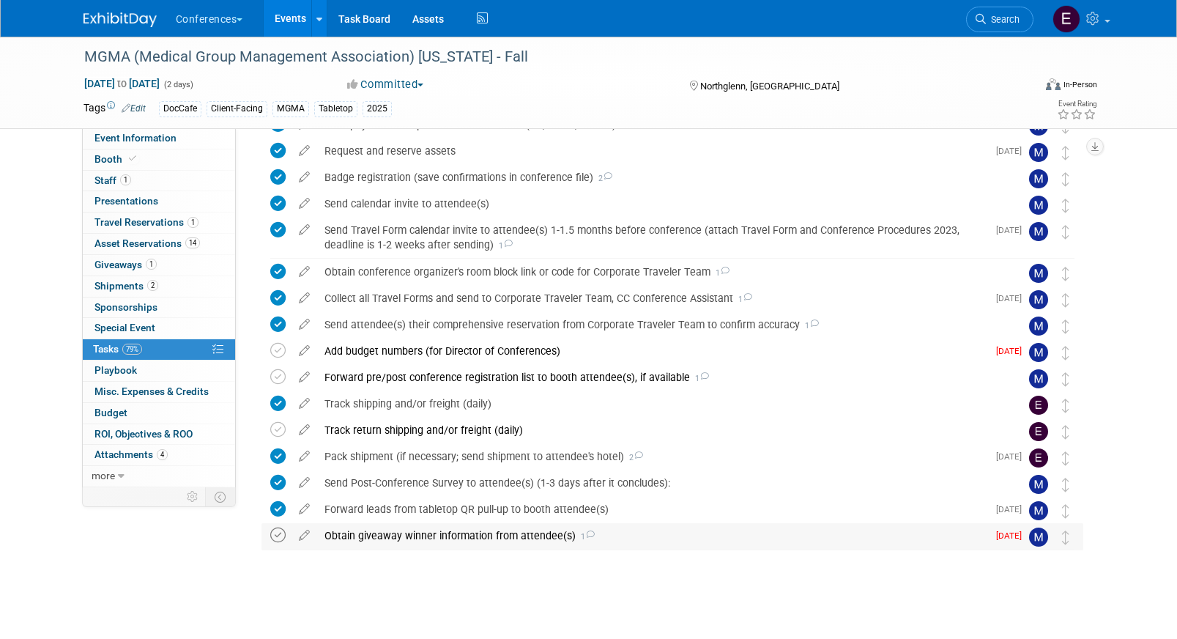
click at [275, 536] on icon at bounding box center [277, 534] width 15 height 15
click at [401, 538] on div "Obtain giveaway winner information from attendee(s) 1" at bounding box center [652, 535] width 670 height 25
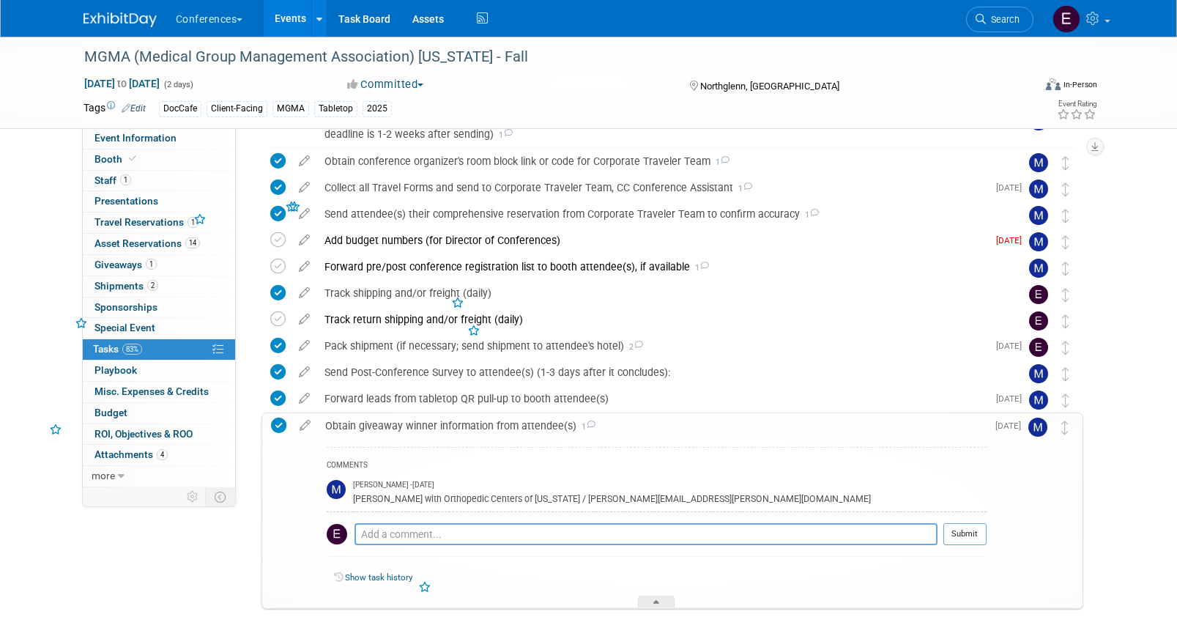
scroll to position [442, 0]
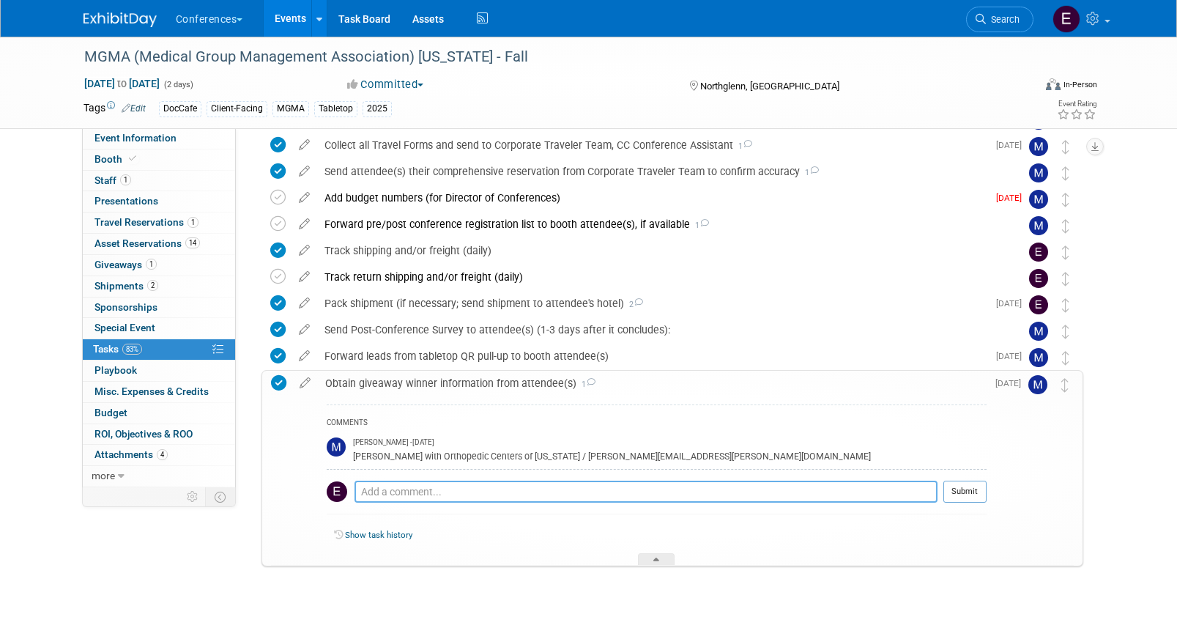
click at [430, 498] on textarea at bounding box center [645, 491] width 583 height 22
type textarea "emailed gift card to [PERSON_NAME]"
click at [964, 488] on button "Submit" at bounding box center [964, 491] width 43 height 22
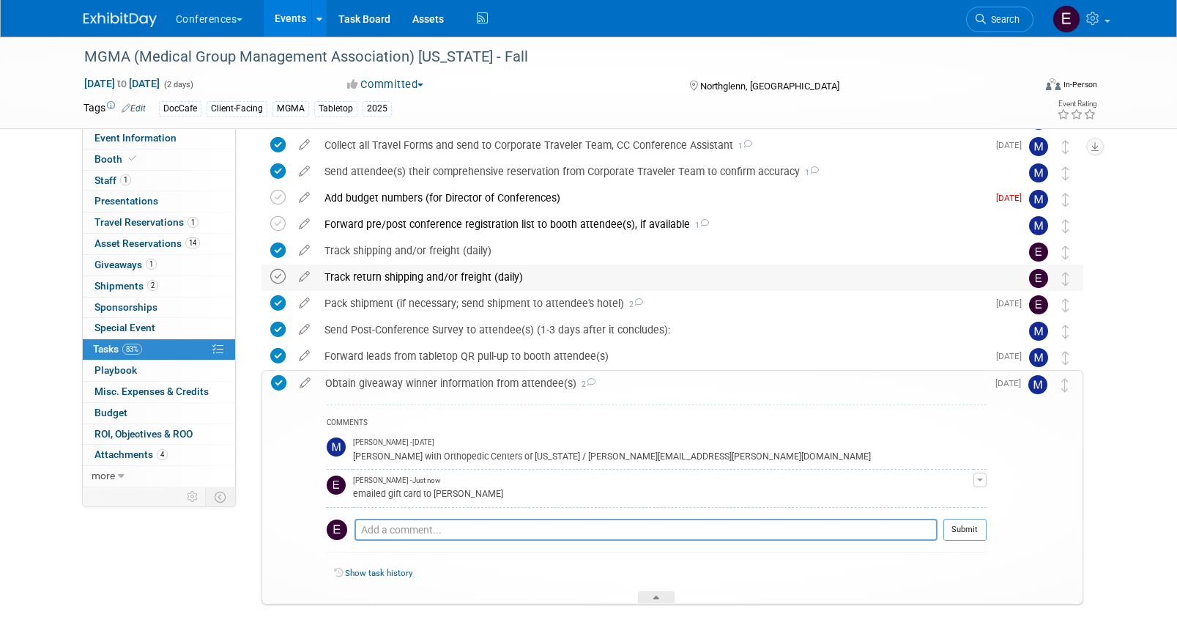
click at [274, 278] on icon at bounding box center [277, 276] width 15 height 15
click at [993, 9] on link "Search" at bounding box center [999, 20] width 67 height 26
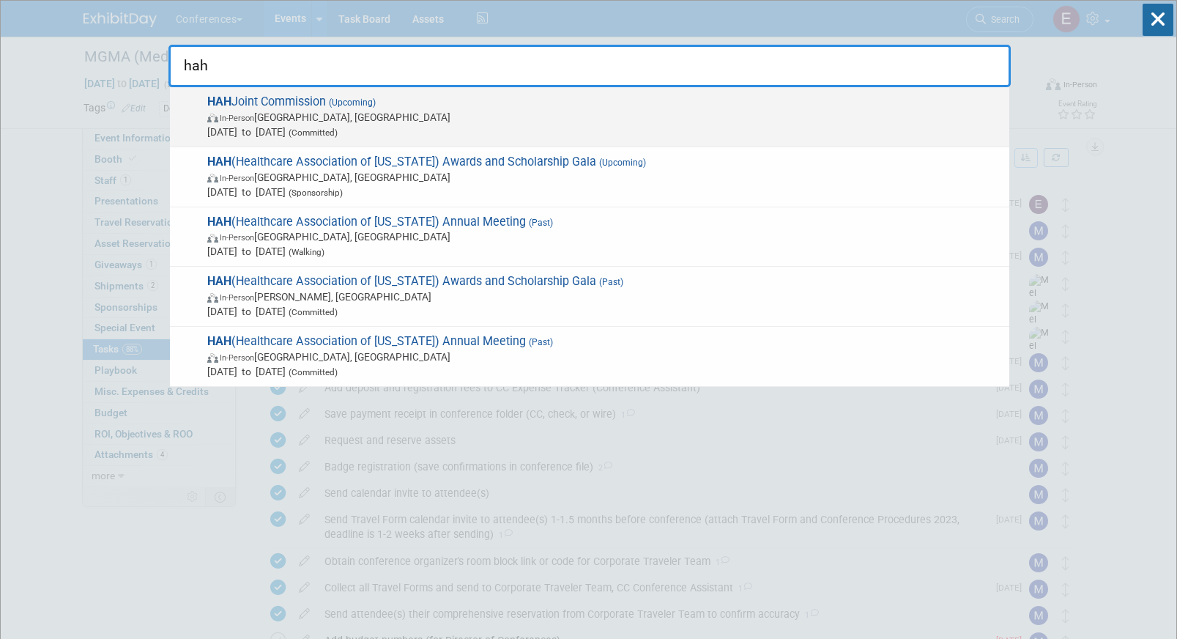
type input "hah"
click at [351, 110] on span "In-Person [GEOGRAPHIC_DATA], [GEOGRAPHIC_DATA]" at bounding box center [604, 117] width 795 height 15
